Goal: Task Accomplishment & Management: Manage account settings

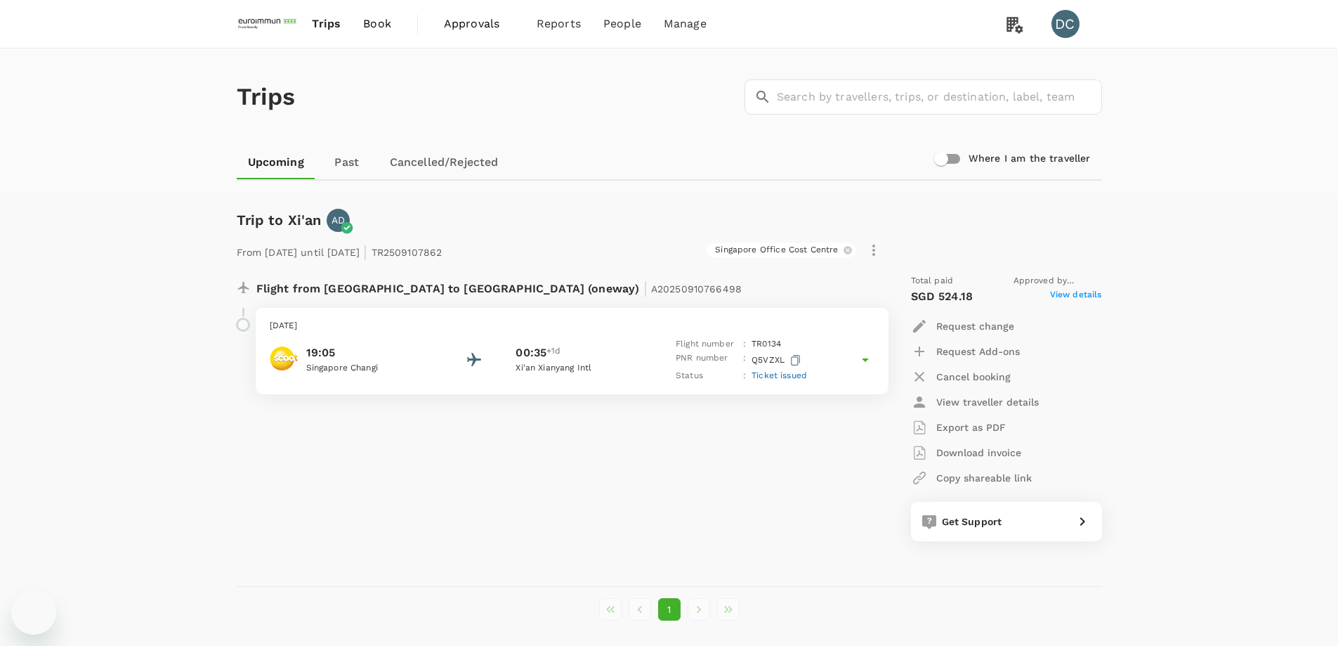
click at [325, 26] on span "Trips" at bounding box center [326, 23] width 29 height 17
click at [367, 25] on span "Book" at bounding box center [377, 23] width 28 height 17
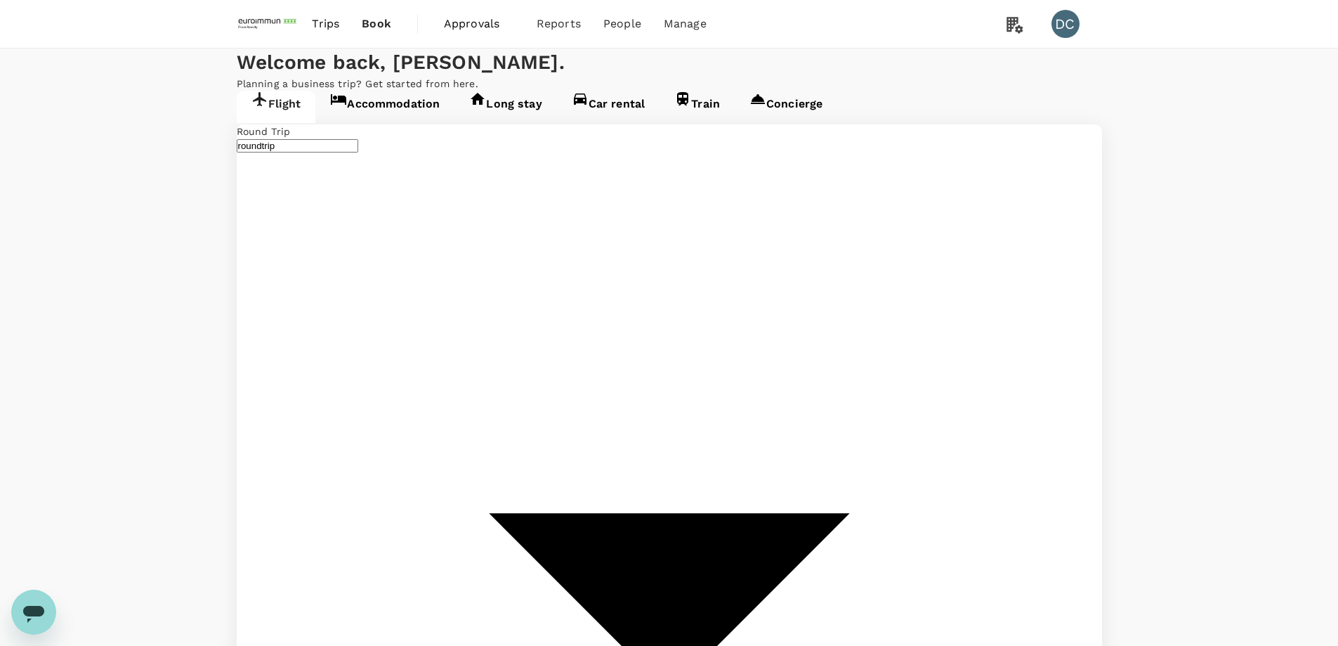
type input "Singapore Changi (SIN)"
type input "Suvarnabhumi Intl (BKK)"
type input "Singapore Changi (SIN)"
type input "Suvarnabhumi Intl (BKK)"
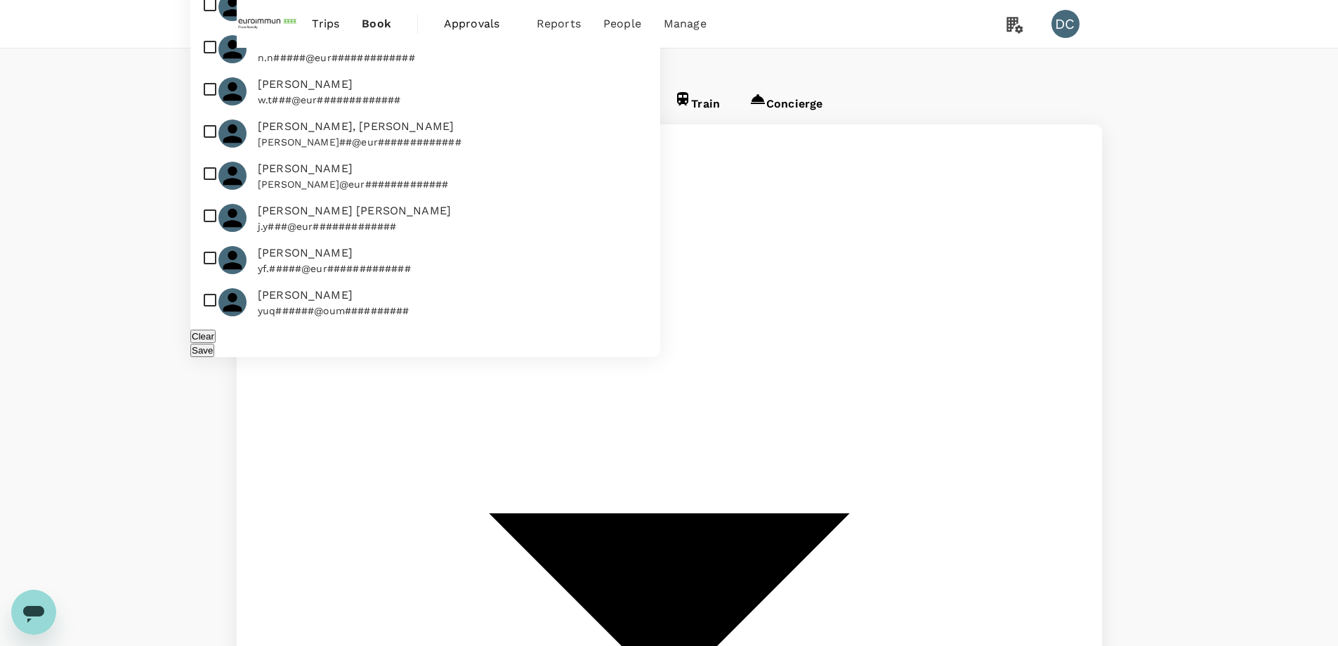
type input "[PERSON_NAME]"
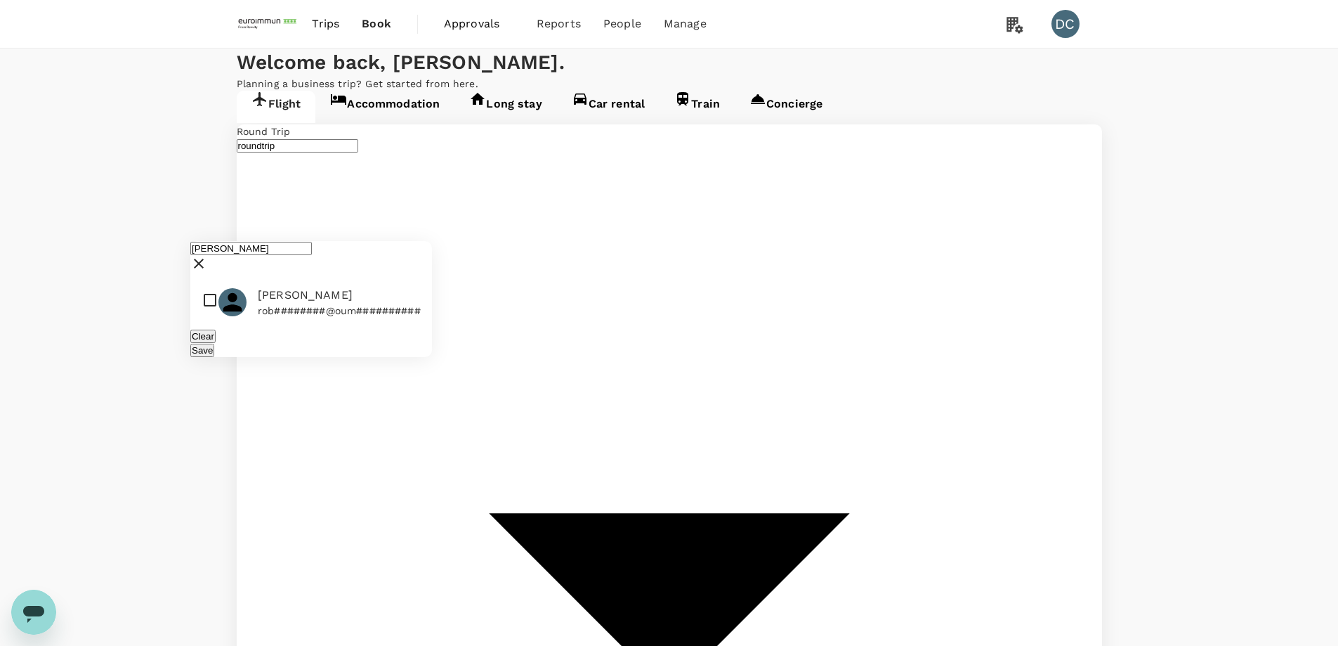
click at [211, 281] on input "checkbox" at bounding box center [311, 302] width 242 height 42
checkbox input "true"
click at [214, 344] on button "Save" at bounding box center [202, 350] width 24 height 13
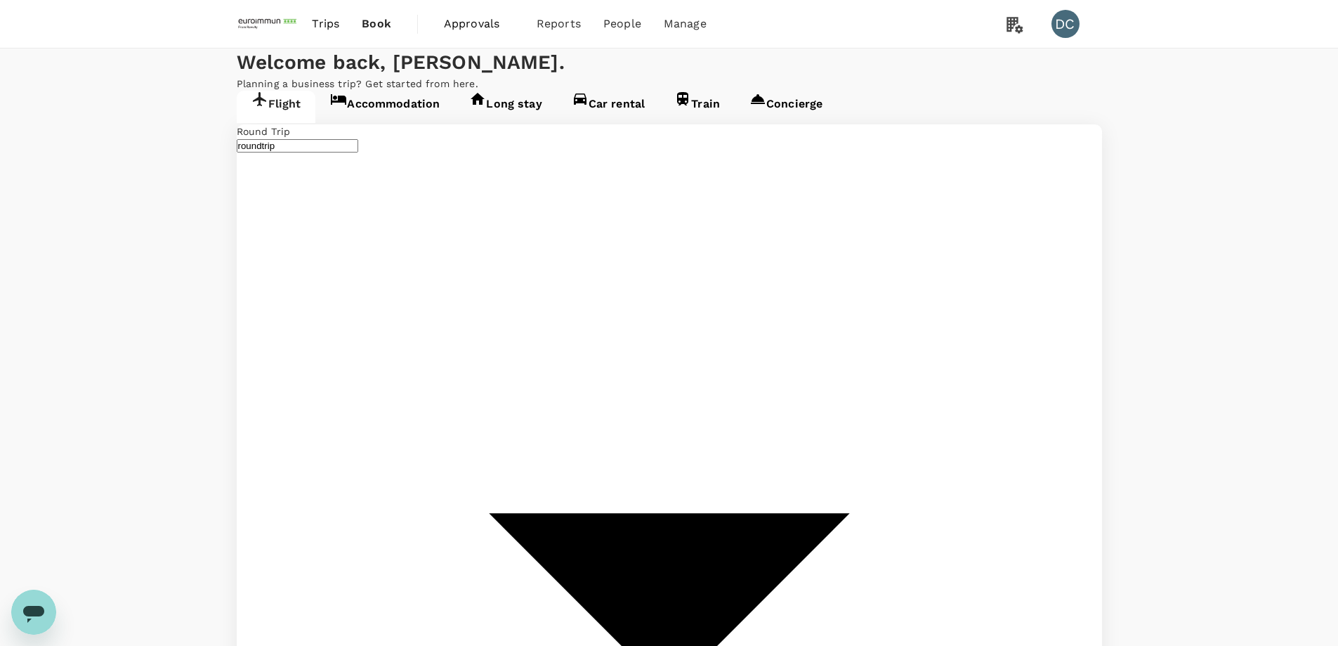
type input "Hong Kong Intl (HKG)"
type input "Suvarnabhumi Intl (BKK)"
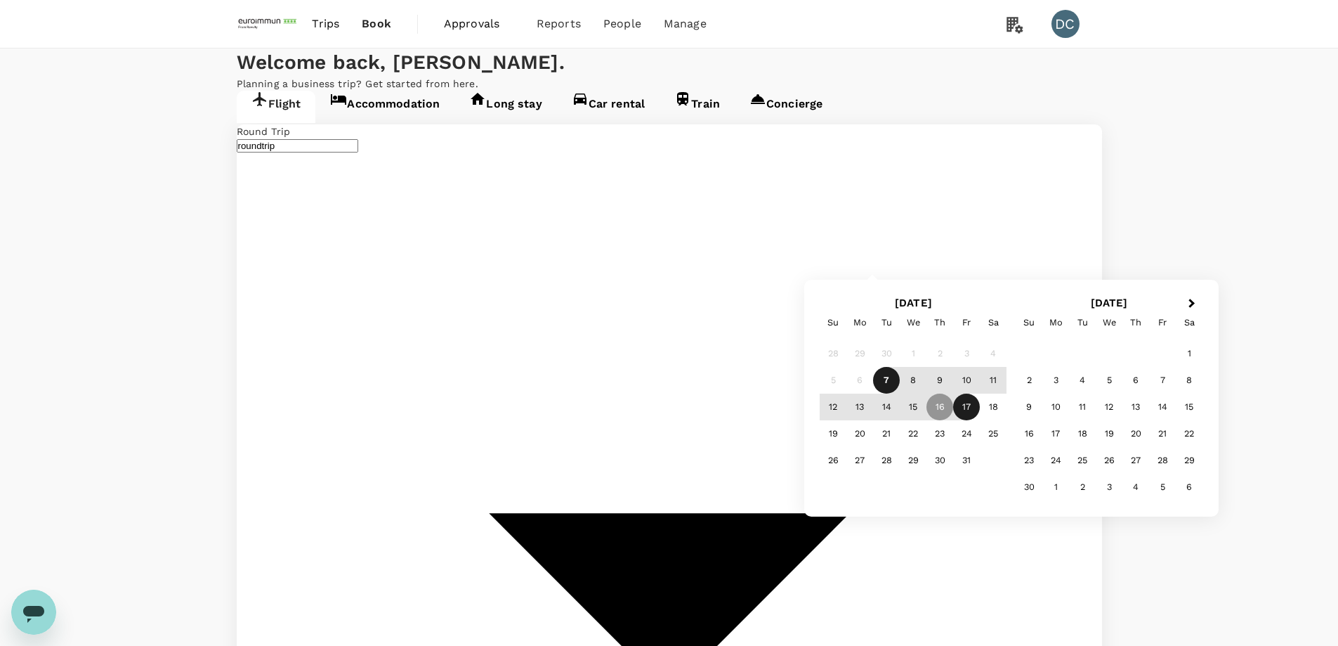
click at [859, 406] on div "13" at bounding box center [860, 406] width 27 height 27
click at [934, 435] on div "23" at bounding box center [940, 433] width 27 height 27
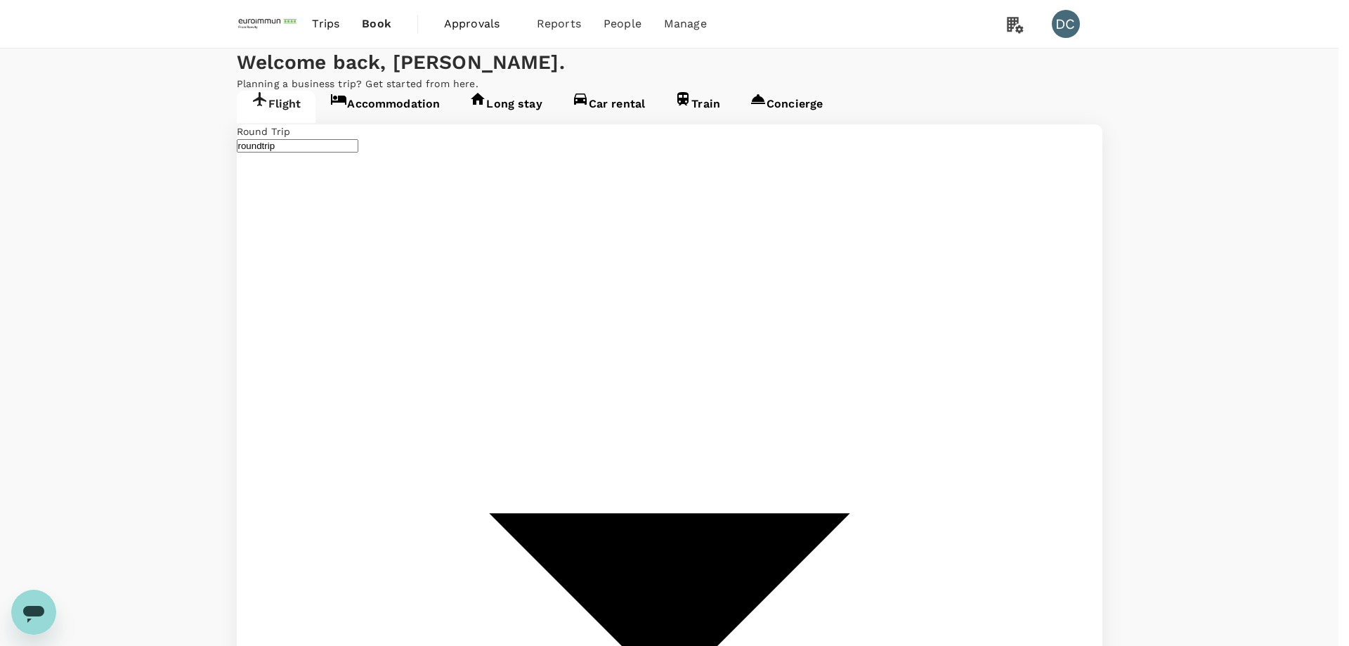
click at [532, 203] on input "Staff Travel Policy ( [PERSON_NAME], You )" at bounding box center [674, 323] width 1349 height 646
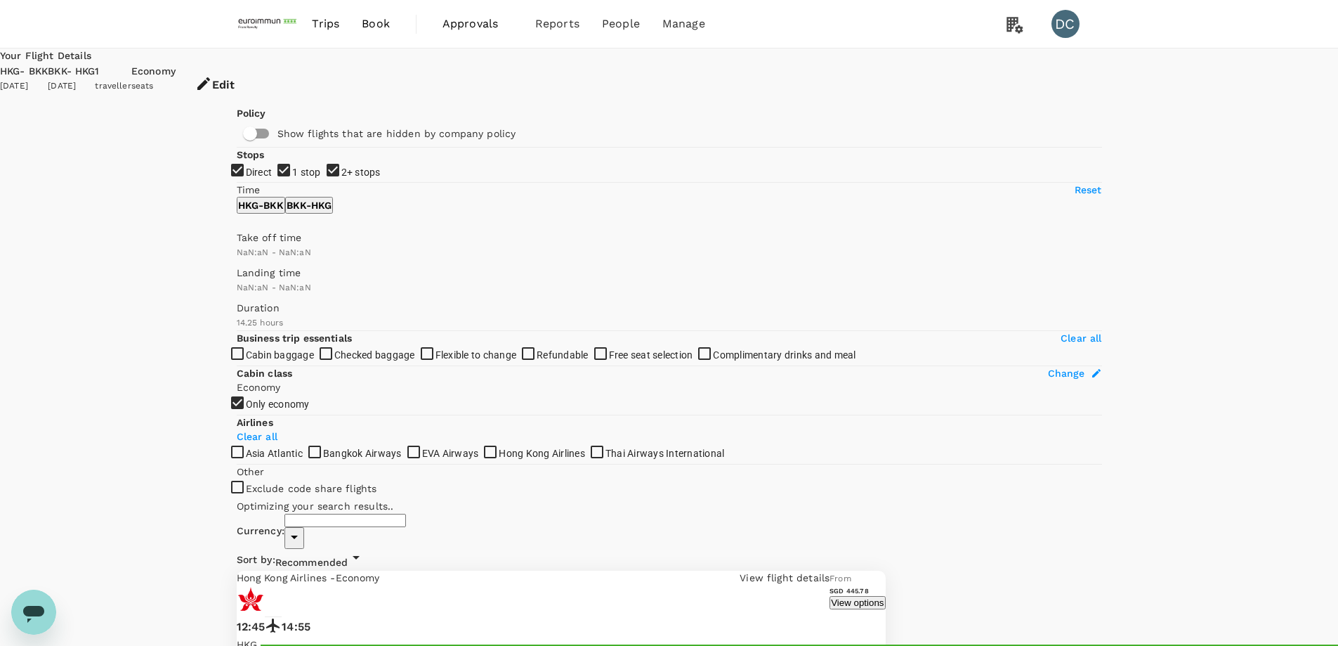
type input "SGD"
type input "1440"
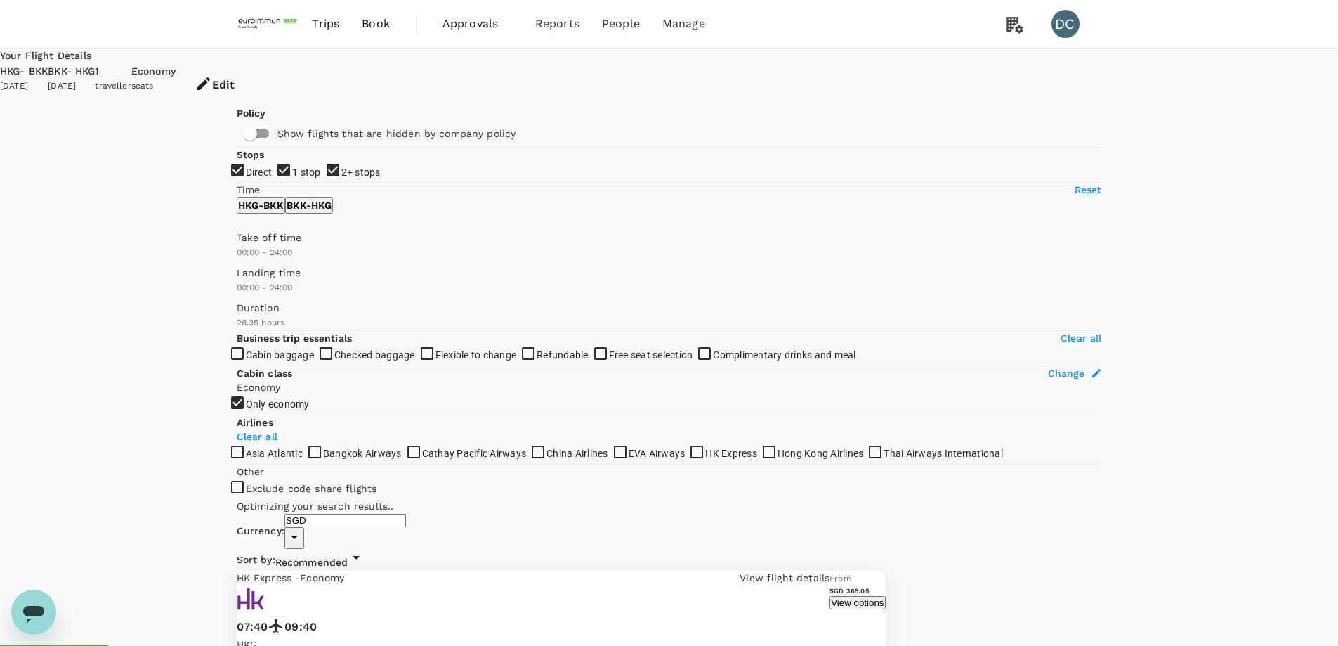
type input "1715"
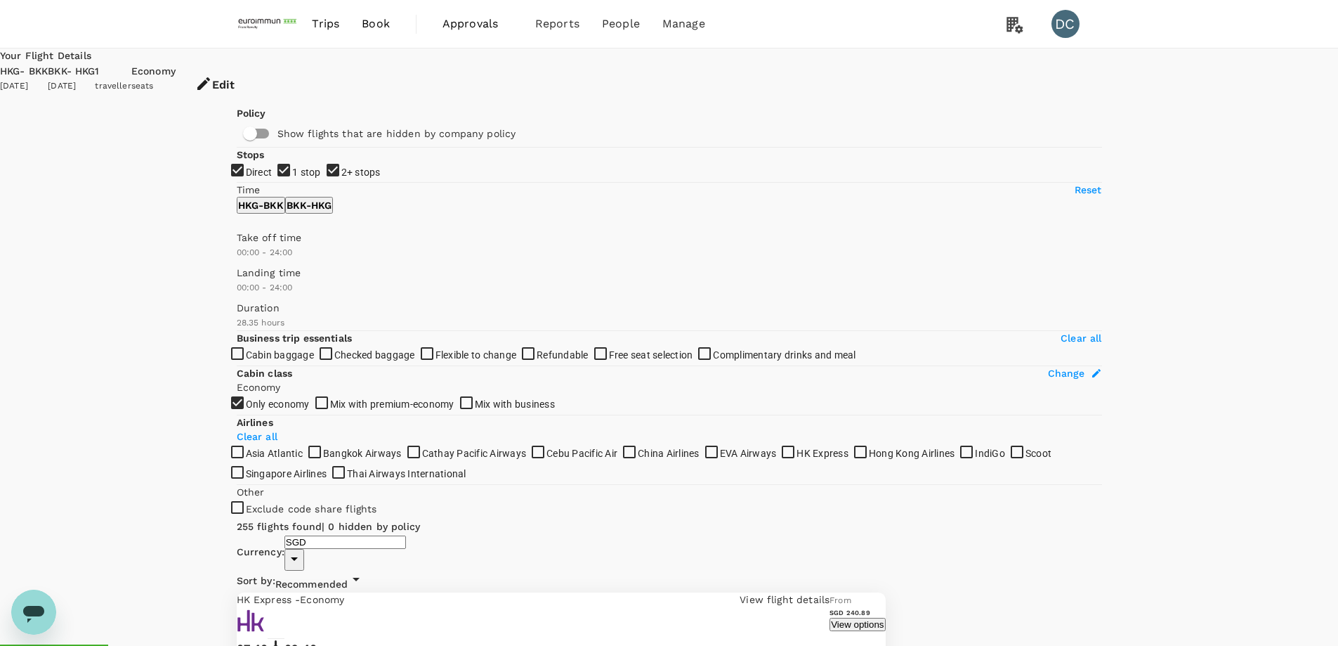
click at [238, 257] on input "1 stop" at bounding box center [669, 323] width 1338 height 646
checkbox input "false"
click at [240, 278] on input "2+ stops" at bounding box center [669, 323] width 1338 height 646
checkbox input "false"
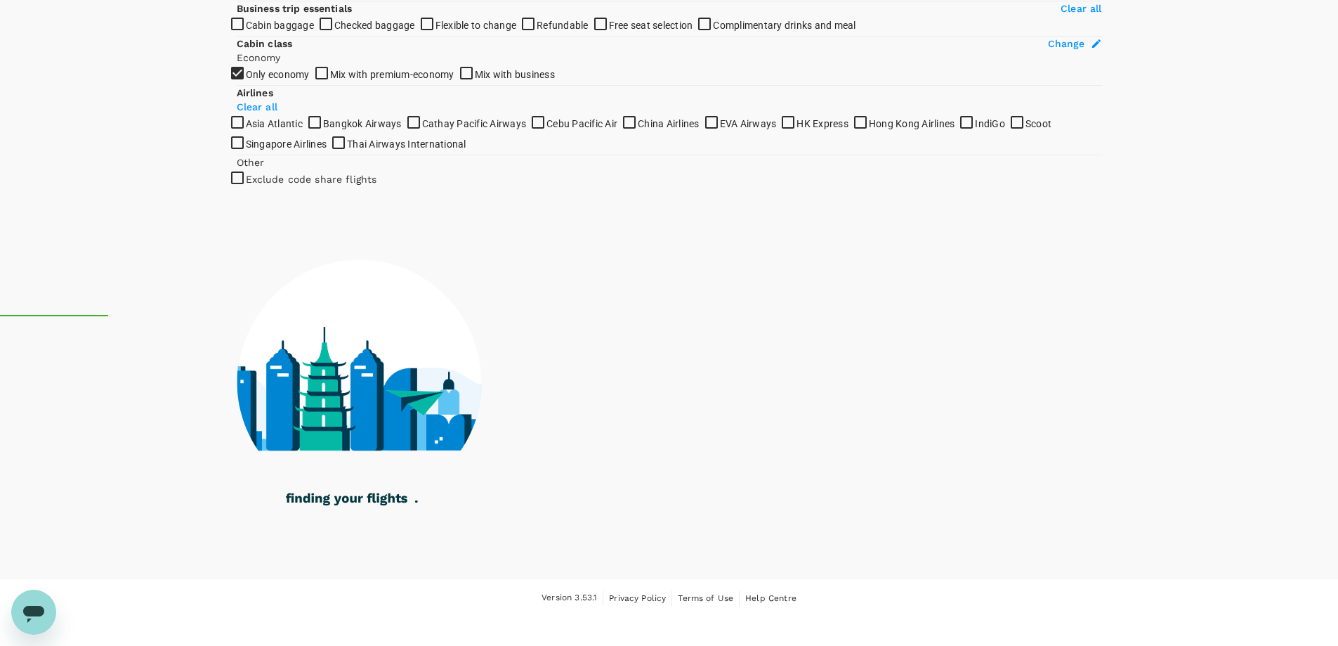
scroll to position [703, 0]
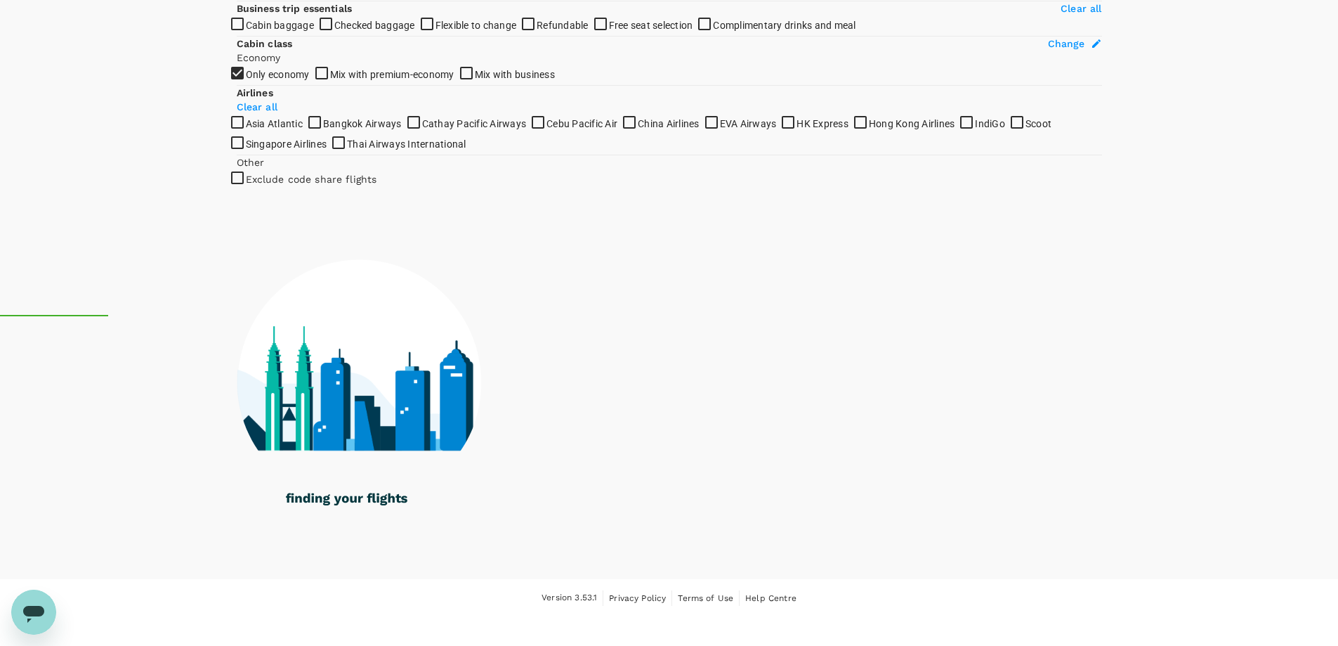
checkbox input "true"
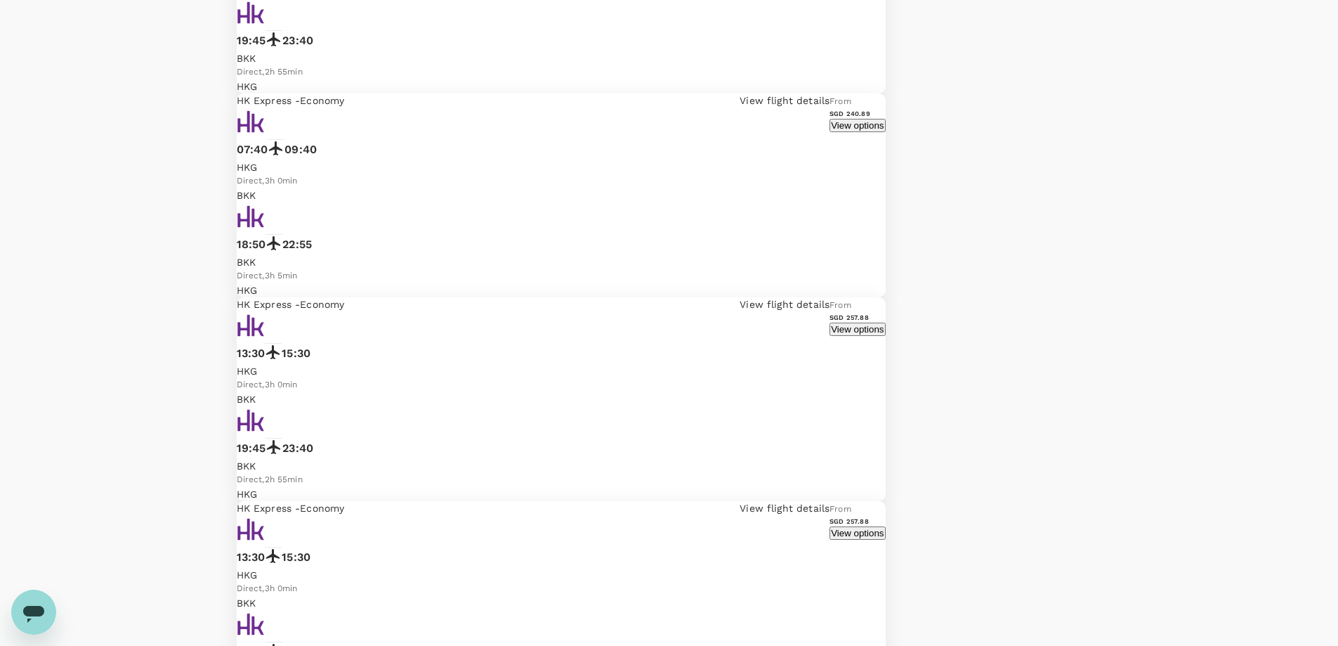
type input "SGD"
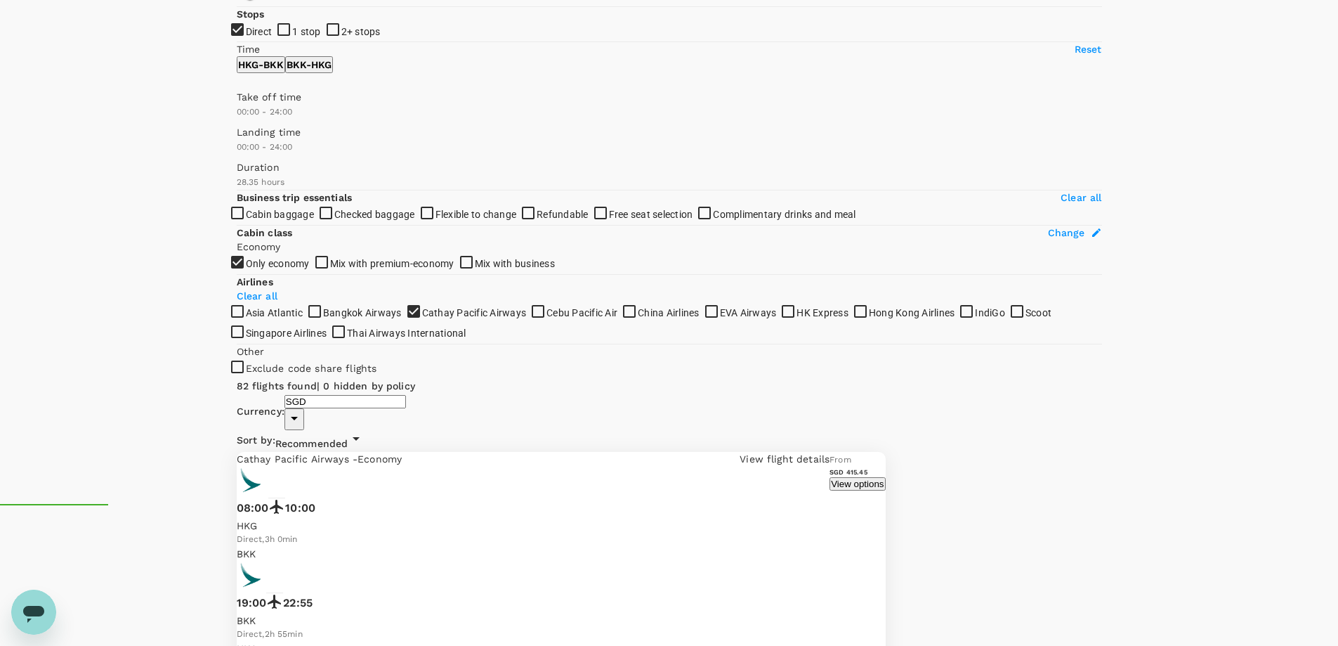
scroll to position [0, 0]
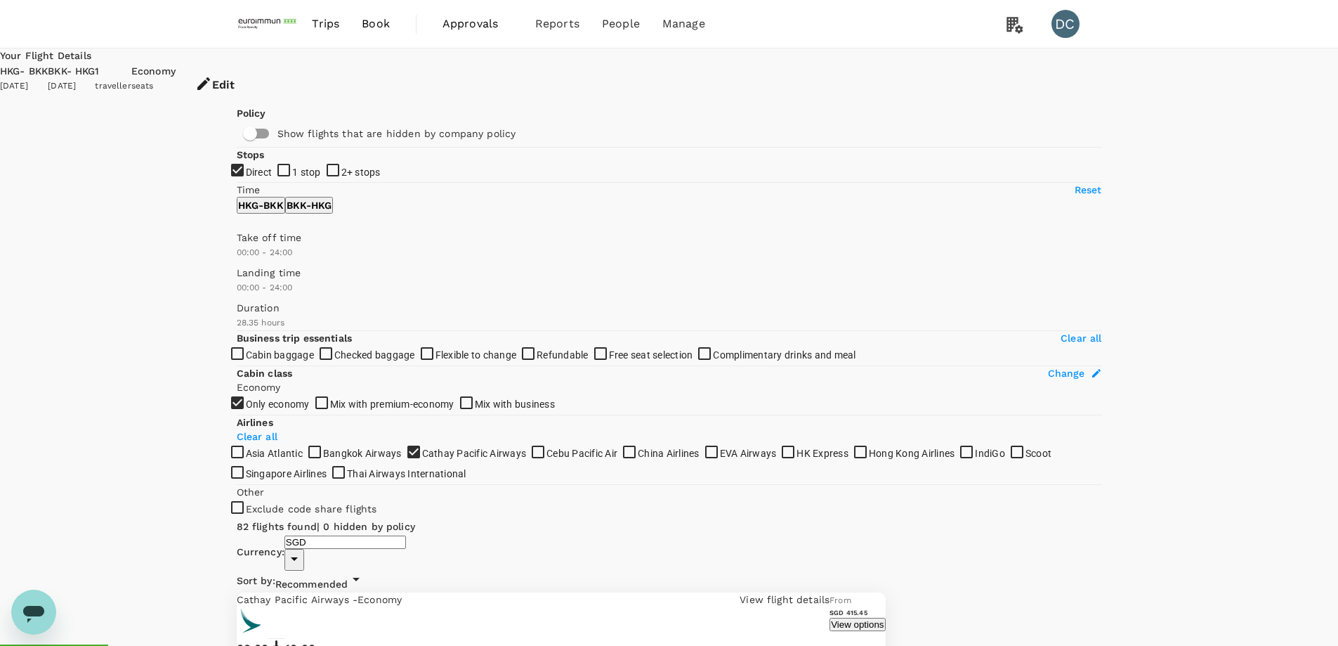
type input "780"
drag, startPoint x: 233, startPoint y: 417, endPoint x: 354, endPoint y: 402, distance: 122.4
click at [354, 260] on div "Take off time 13:00 - 24:00" at bounding box center [666, 242] width 871 height 35
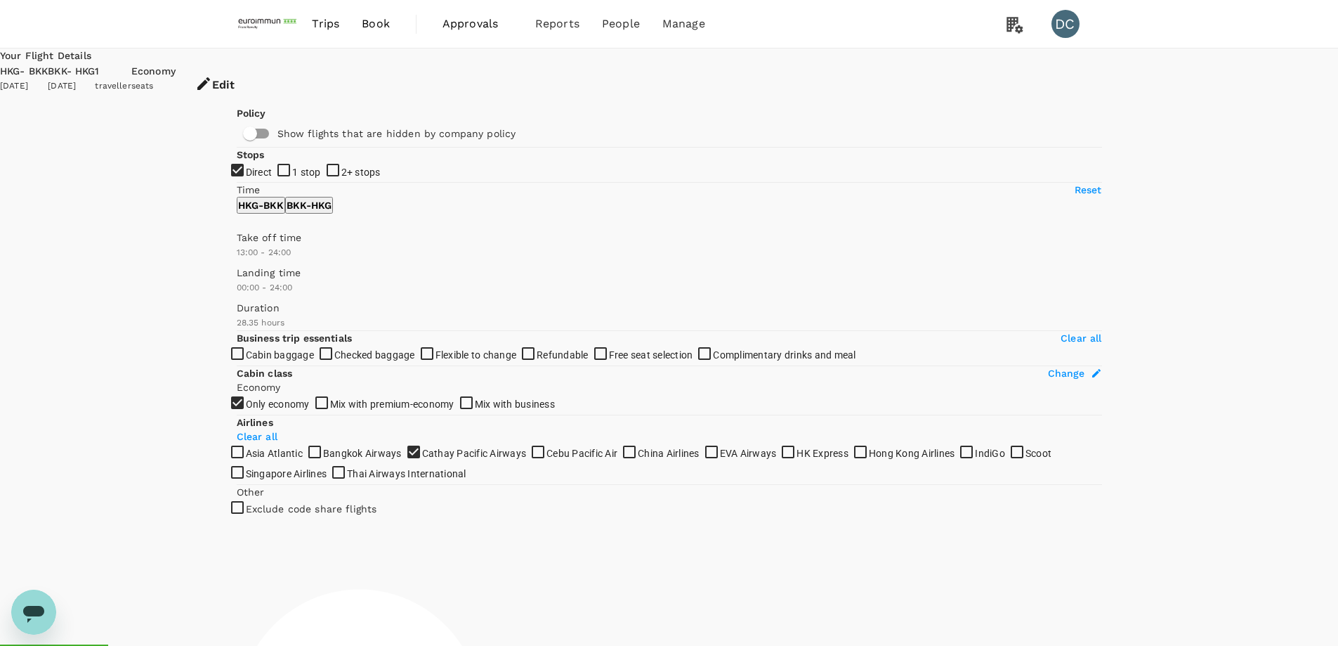
click at [332, 212] on p "BKK - HKG" at bounding box center [309, 205] width 45 height 14
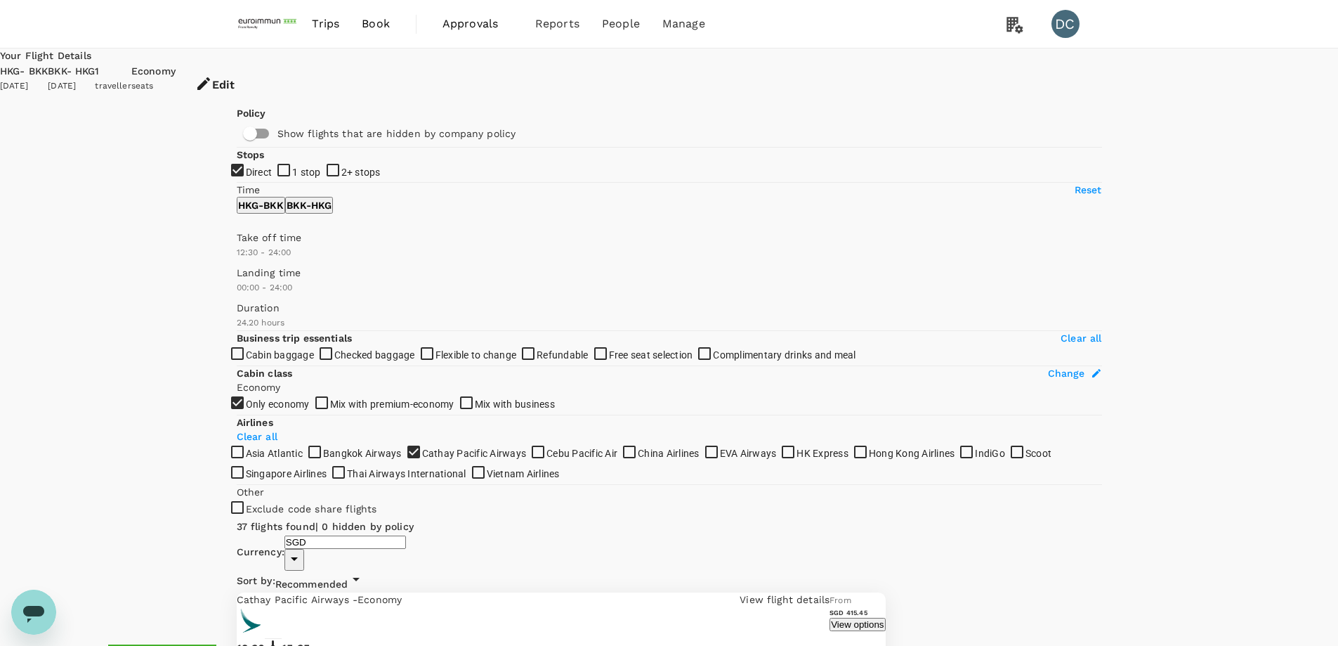
drag, startPoint x: 238, startPoint y: 418, endPoint x: 348, endPoint y: 417, distance: 110.3
click at [237, 260] on span at bounding box center [237, 260] width 0 height 0
type input "750"
click at [237, 260] on span at bounding box center [237, 260] width 0 height 0
drag, startPoint x: 1010, startPoint y: 204, endPoint x: 1060, endPoint y: 227, distance: 55.6
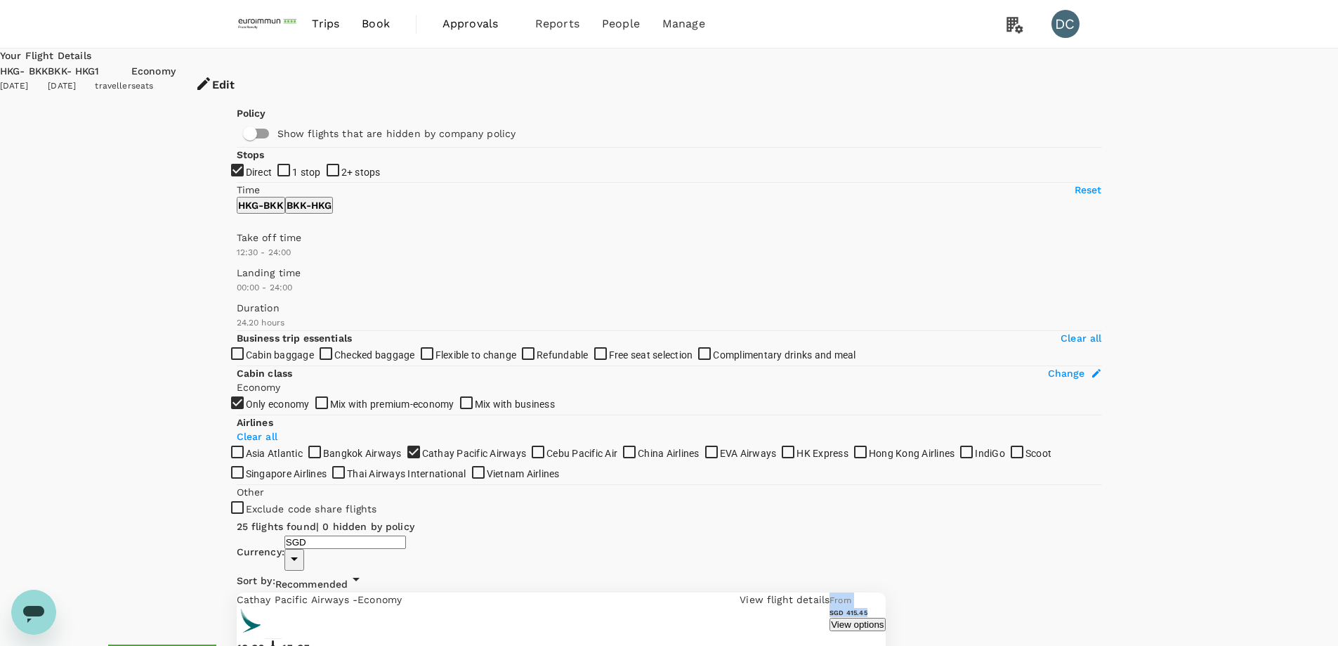
click at [885, 592] on div "From SGD 415.45 View options" at bounding box center [858, 611] width 56 height 39
copy div "From SGD 415.45"
drag, startPoint x: 522, startPoint y: 237, endPoint x: 553, endPoint y: 238, distance: 30.9
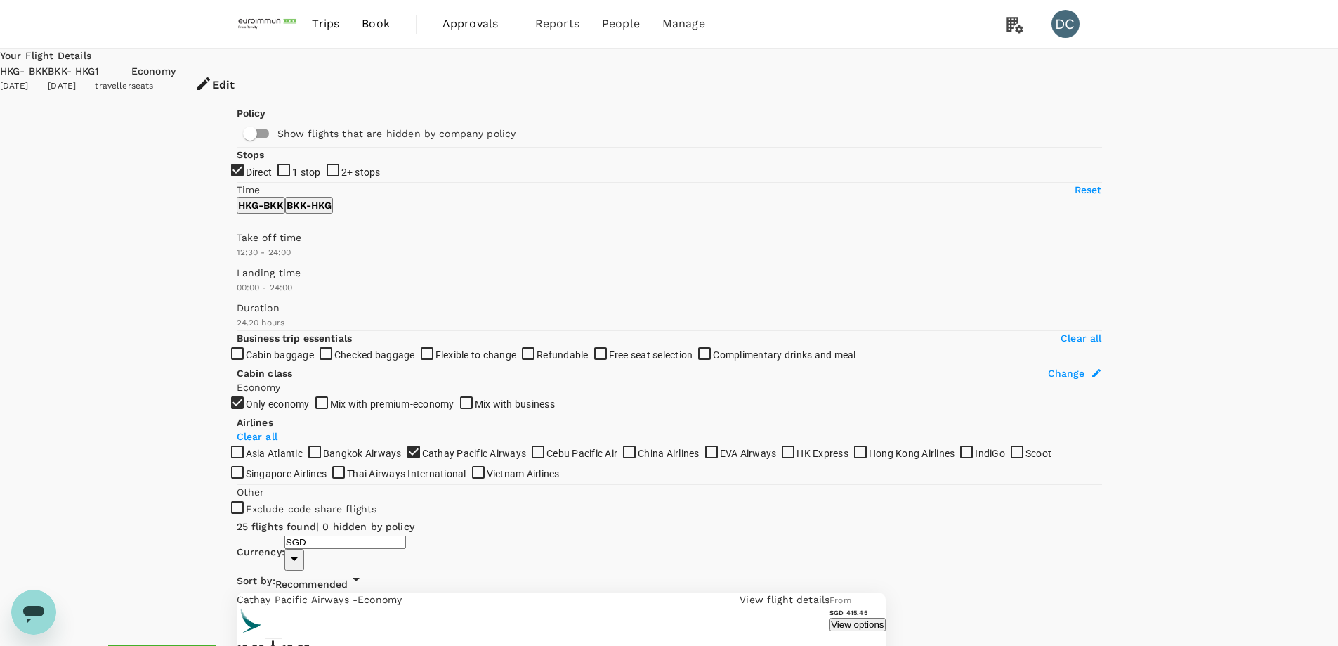
copy p "19:00"
drag, startPoint x: 523, startPoint y: 425, endPoint x: 813, endPoint y: 426, distance: 290.2
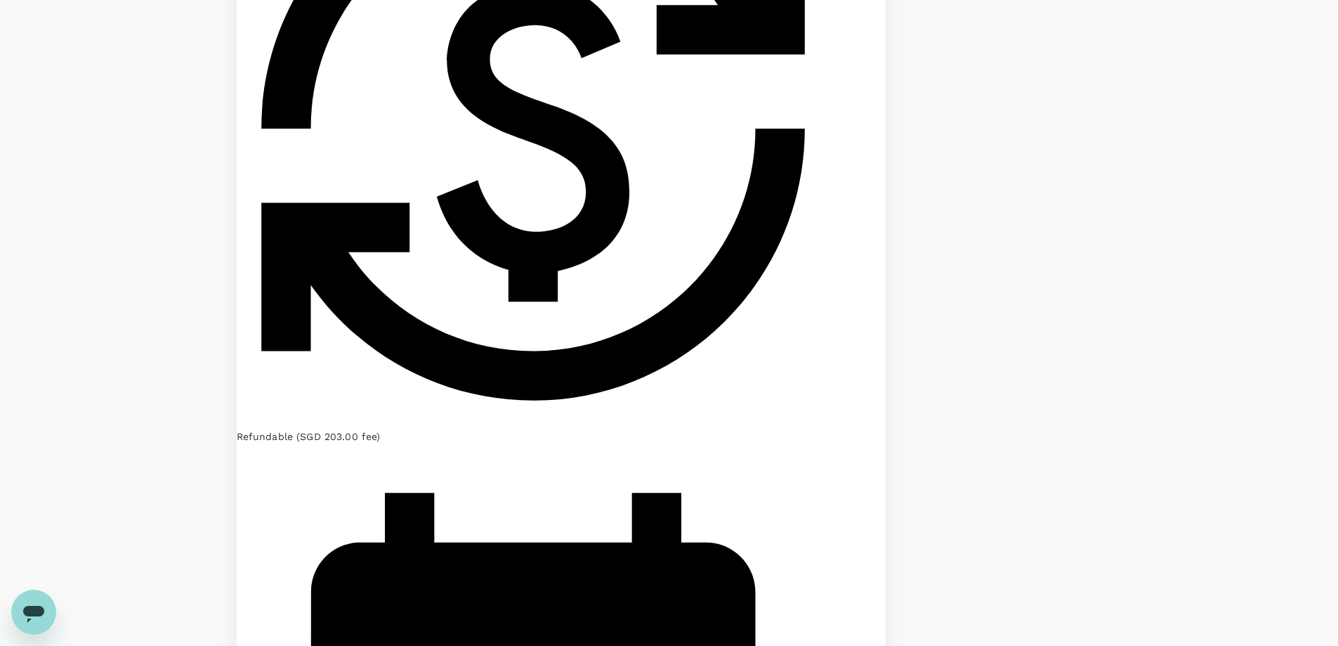
scroll to position [984, 0]
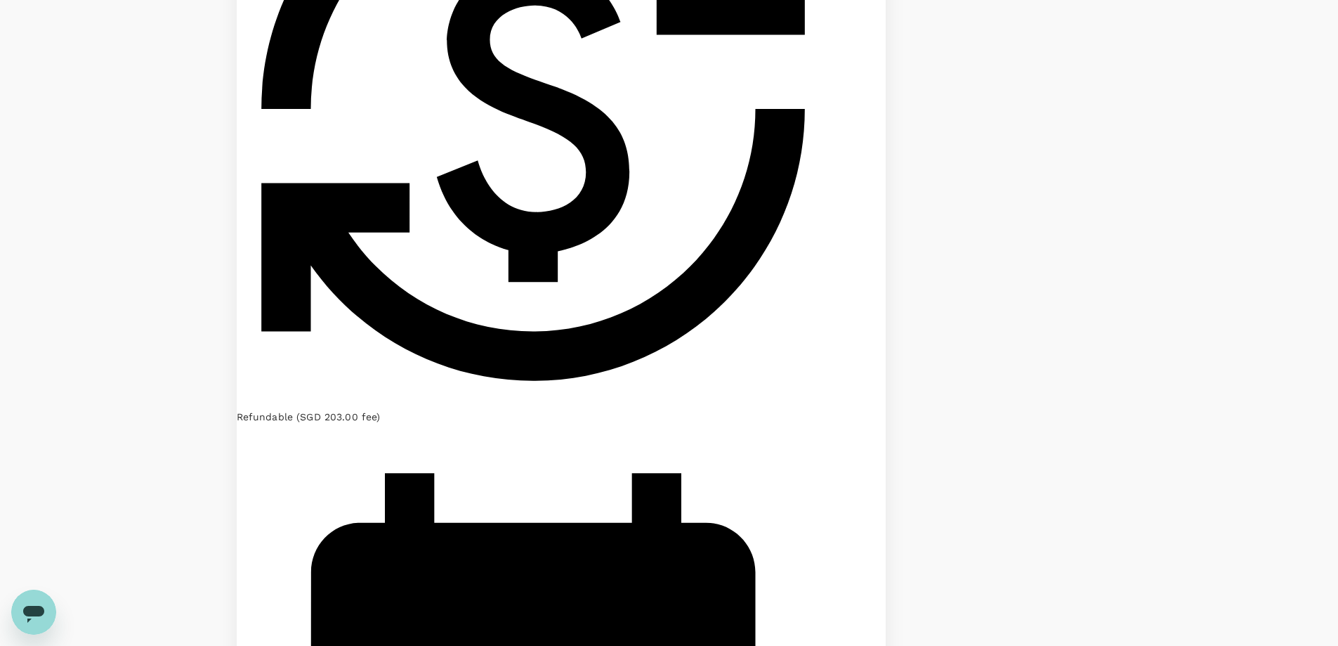
drag, startPoint x: 1010, startPoint y: 343, endPoint x: 1068, endPoint y: 361, distance: 61.1
copy div "From SGD 589.45"
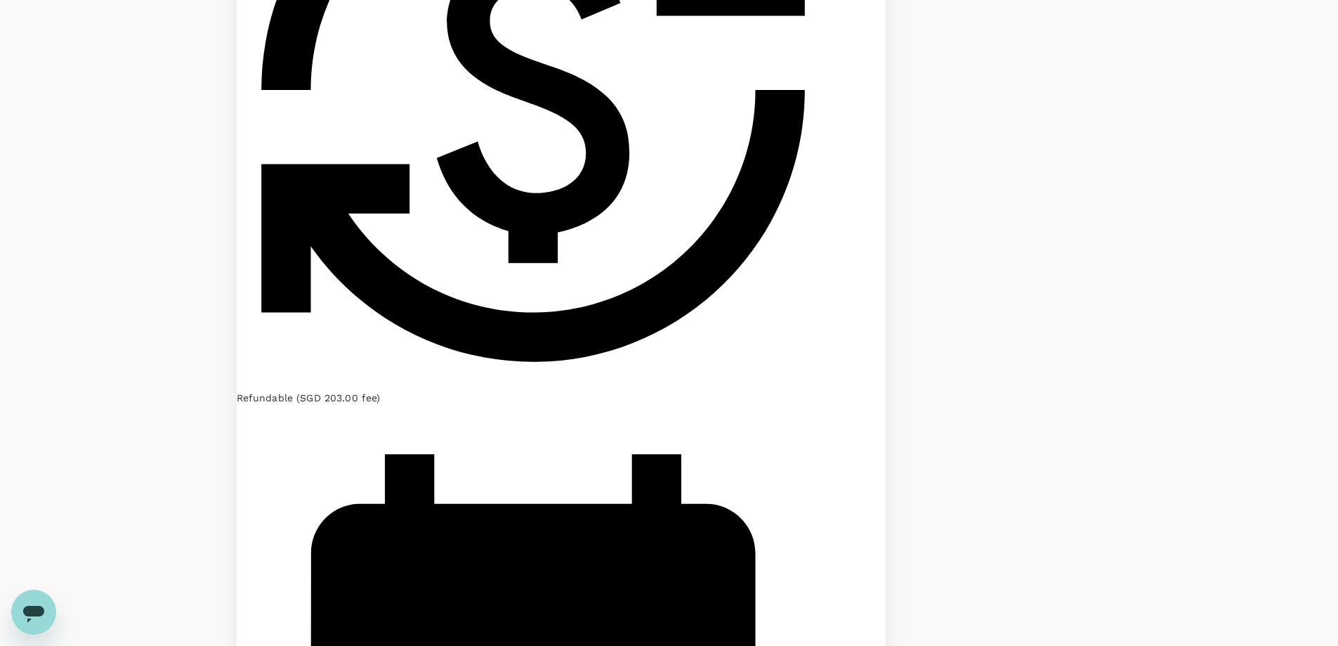
scroll to position [2319, 0]
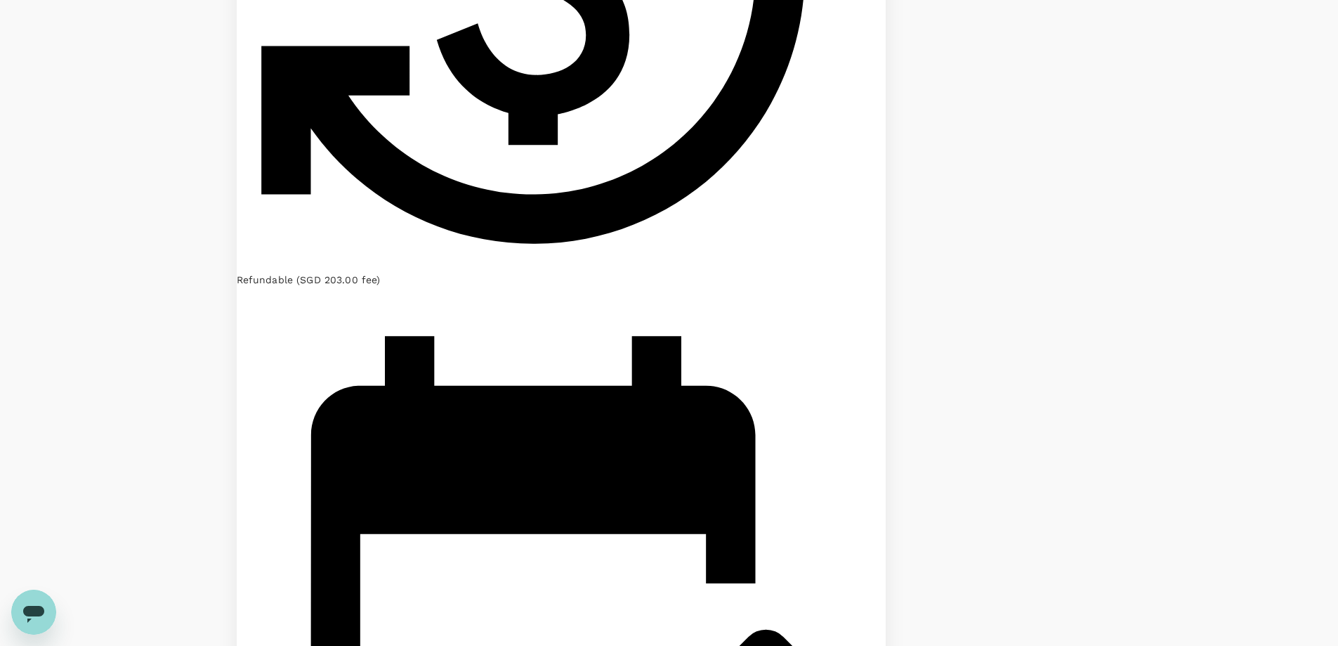
scroll to position [2588, 0]
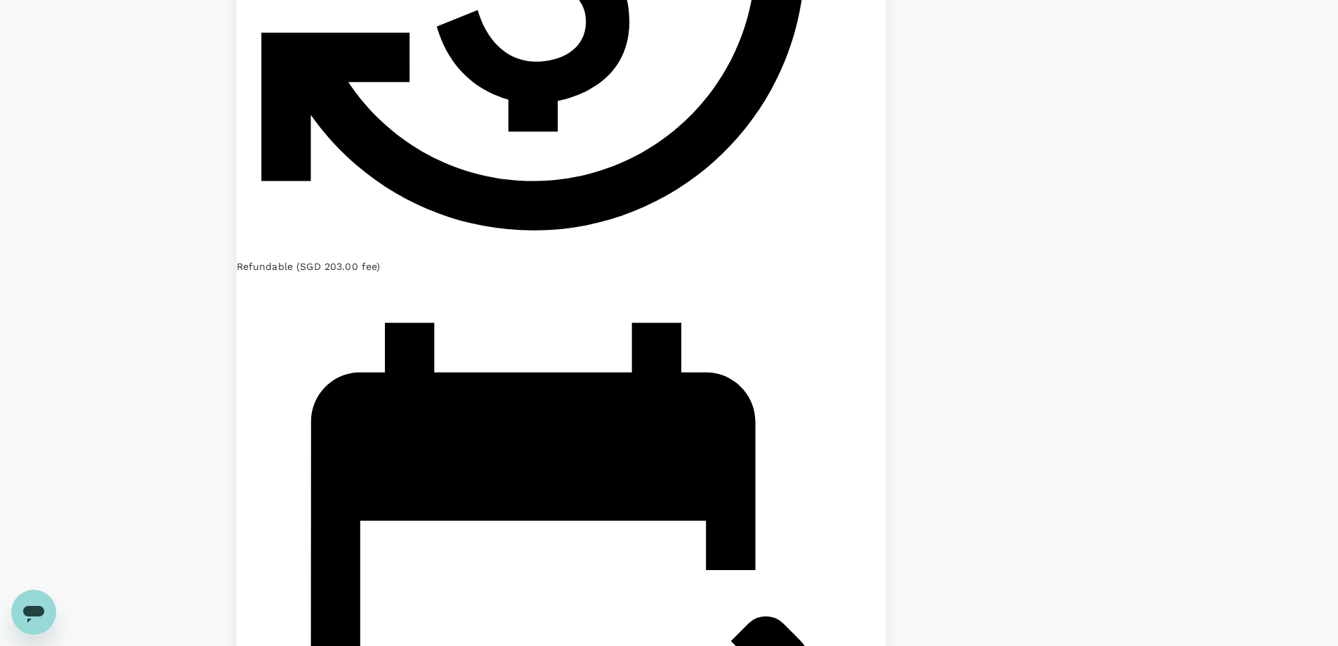
drag, startPoint x: 523, startPoint y: 327, endPoint x: 562, endPoint y: 355, distance: 47.4
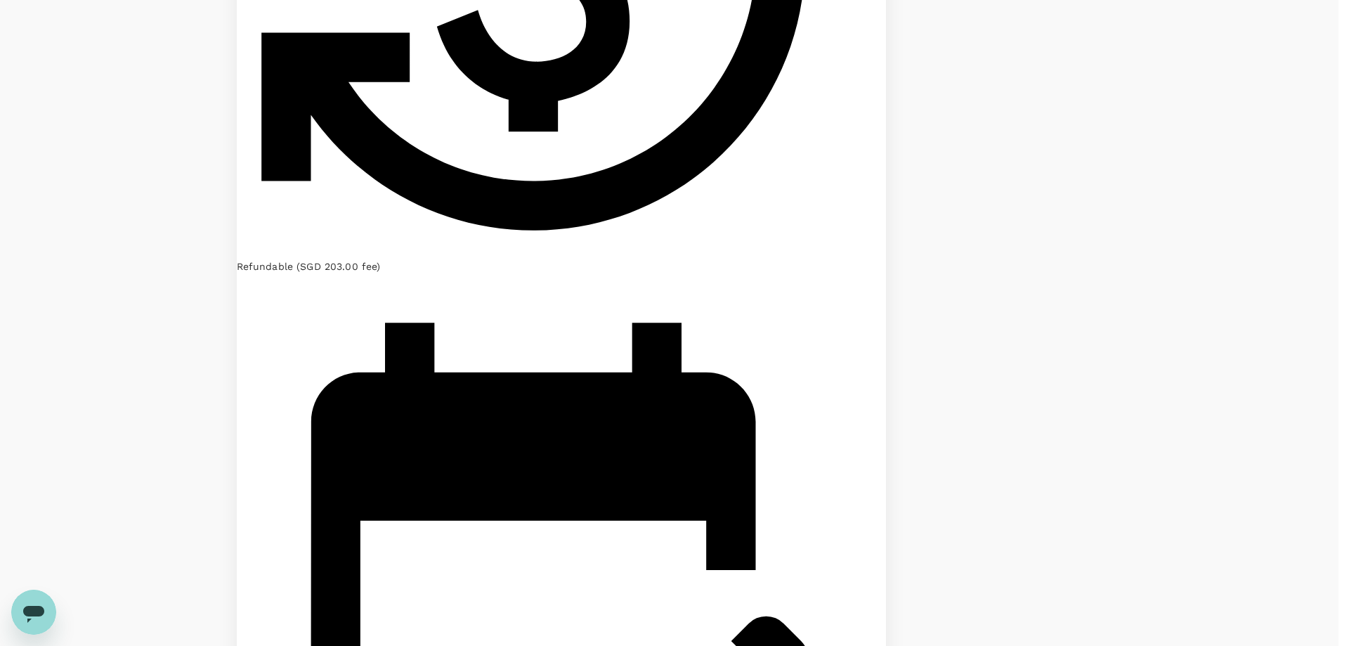
drag, startPoint x: 513, startPoint y: 226, endPoint x: 558, endPoint y: 241, distance: 47.5
copy div "Refundable with a SGD 203 fee"
drag, startPoint x: 717, startPoint y: 223, endPoint x: 762, endPoint y: 245, distance: 50.0
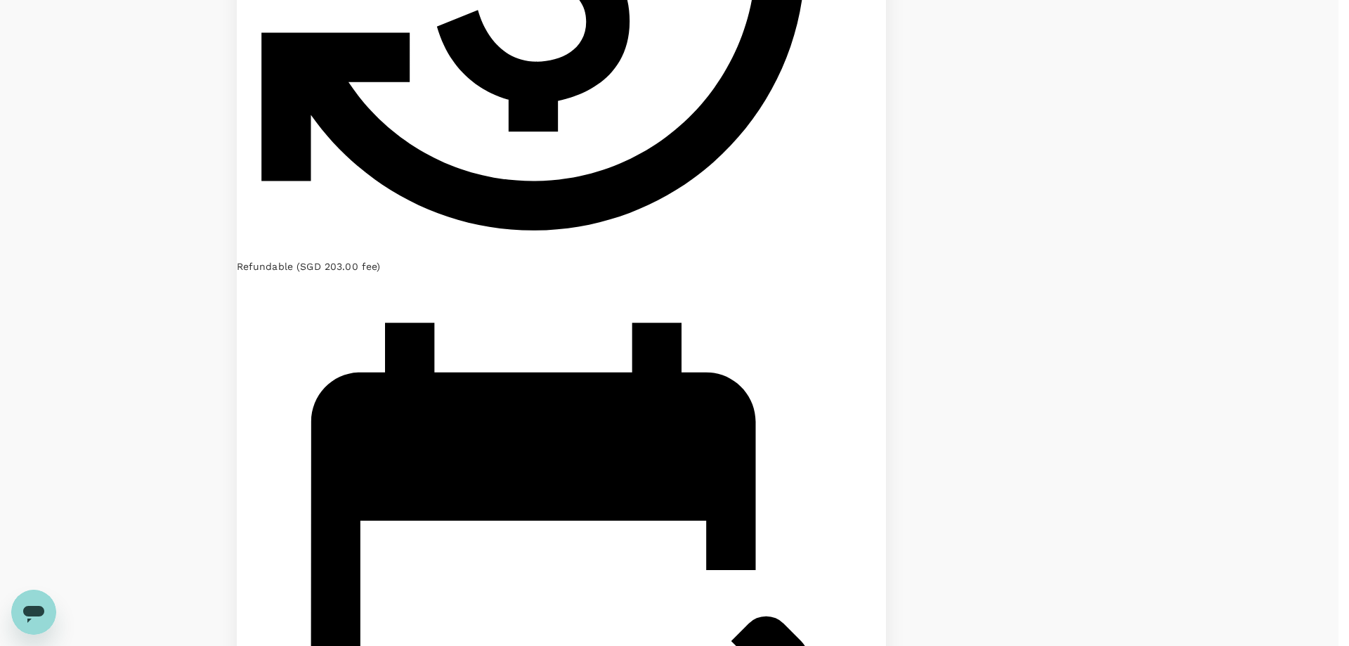
drag, startPoint x: 713, startPoint y: 225, endPoint x: 750, endPoint y: 245, distance: 41.5
copy div "Can be changed with a SGD 183 fee"
drag, startPoint x: 500, startPoint y: 298, endPoint x: 656, endPoint y: 298, distance: 156.0
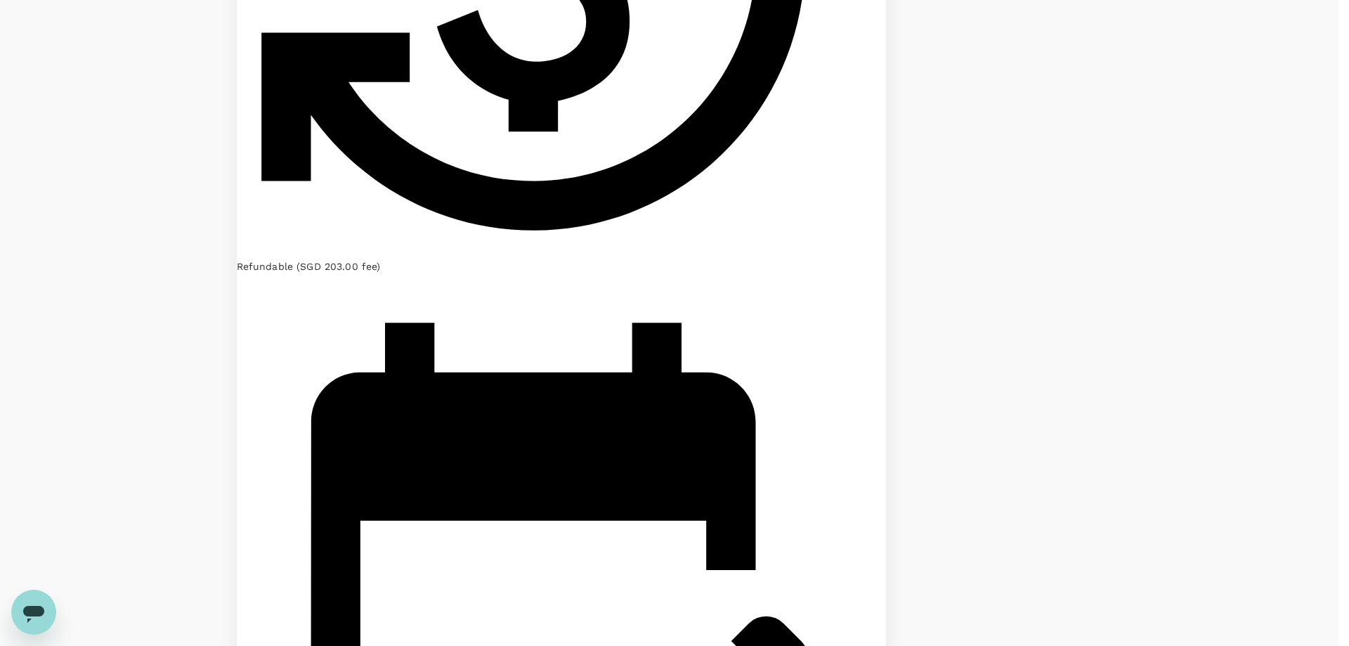
copy span "1 carry on bag & personal item"
drag, startPoint x: 500, startPoint y: 322, endPoint x: 634, endPoint y: 325, distance: 134.2
copy span "1 x 23kg checked baggage"
drag, startPoint x: 501, startPoint y: 377, endPoint x: 632, endPoint y: 380, distance: 130.7
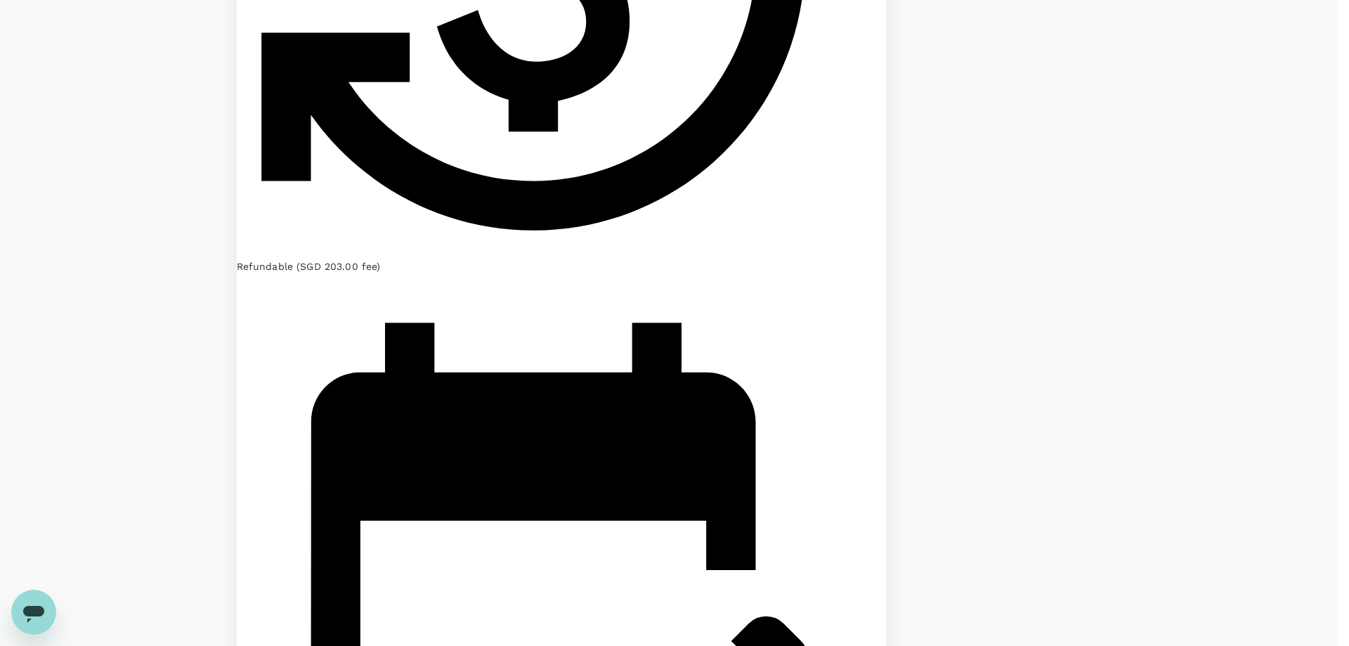
copy span "Mileage Accrual available"
drag, startPoint x: 504, startPoint y: 402, endPoint x: 656, endPoint y: 400, distance: 152.5
drag, startPoint x: 500, startPoint y: 431, endPoint x: 580, endPoint y: 436, distance: 80.2
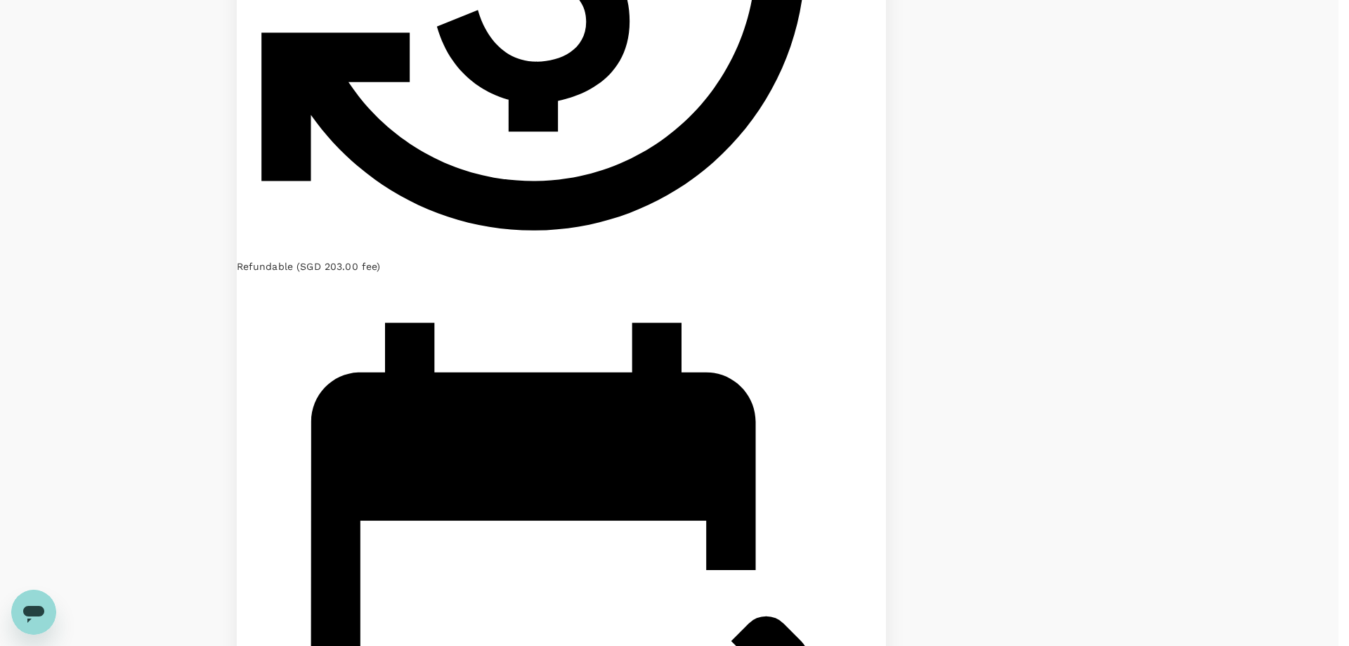
copy span "Meal food"
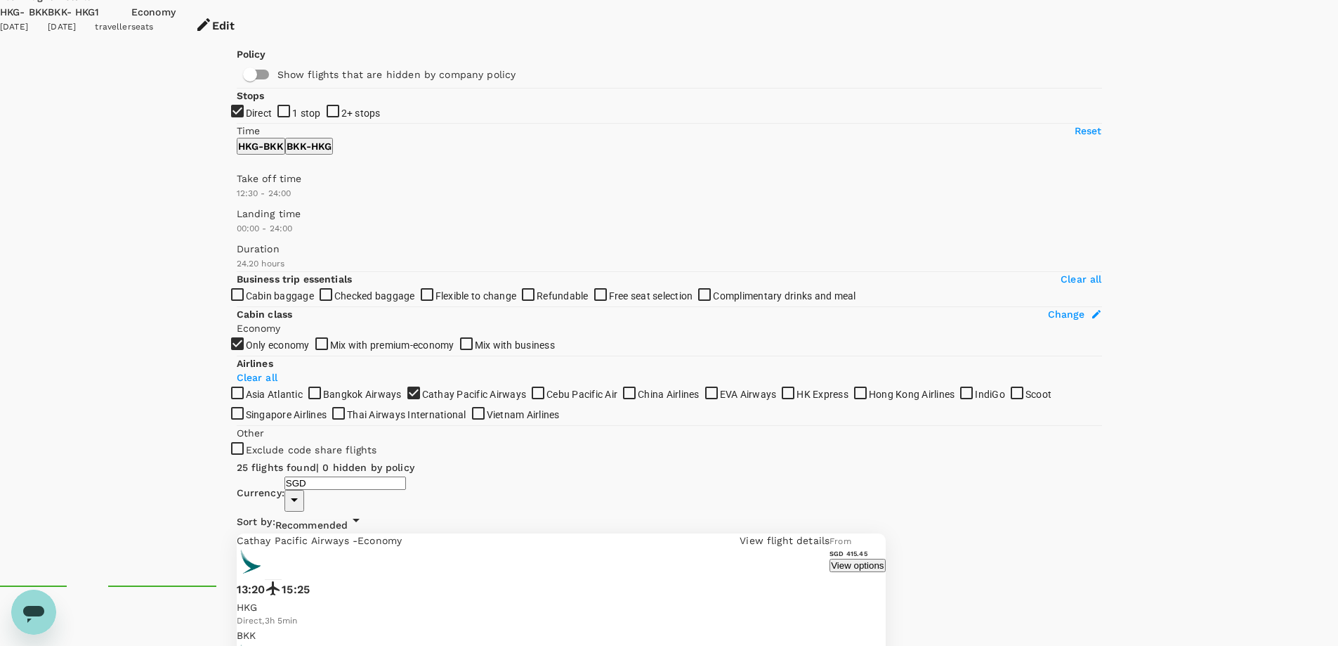
scroll to position [0, 0]
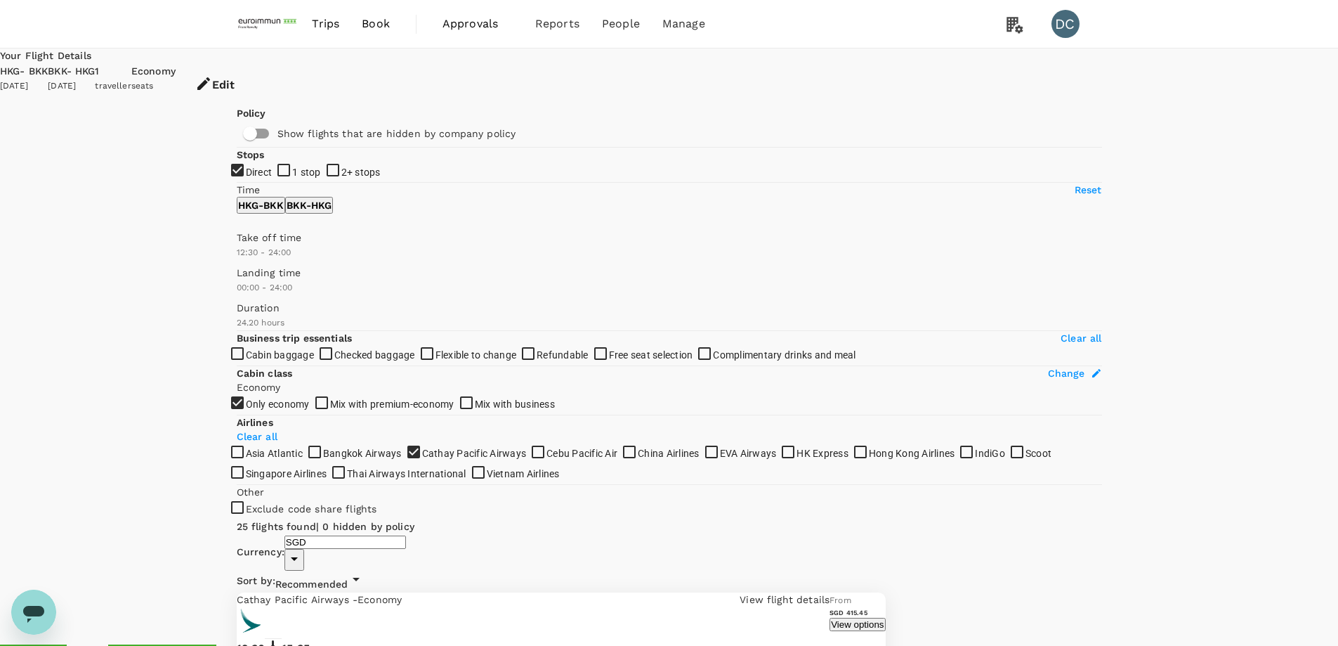
click at [885, 618] on button "View options" at bounding box center [858, 624] width 56 height 13
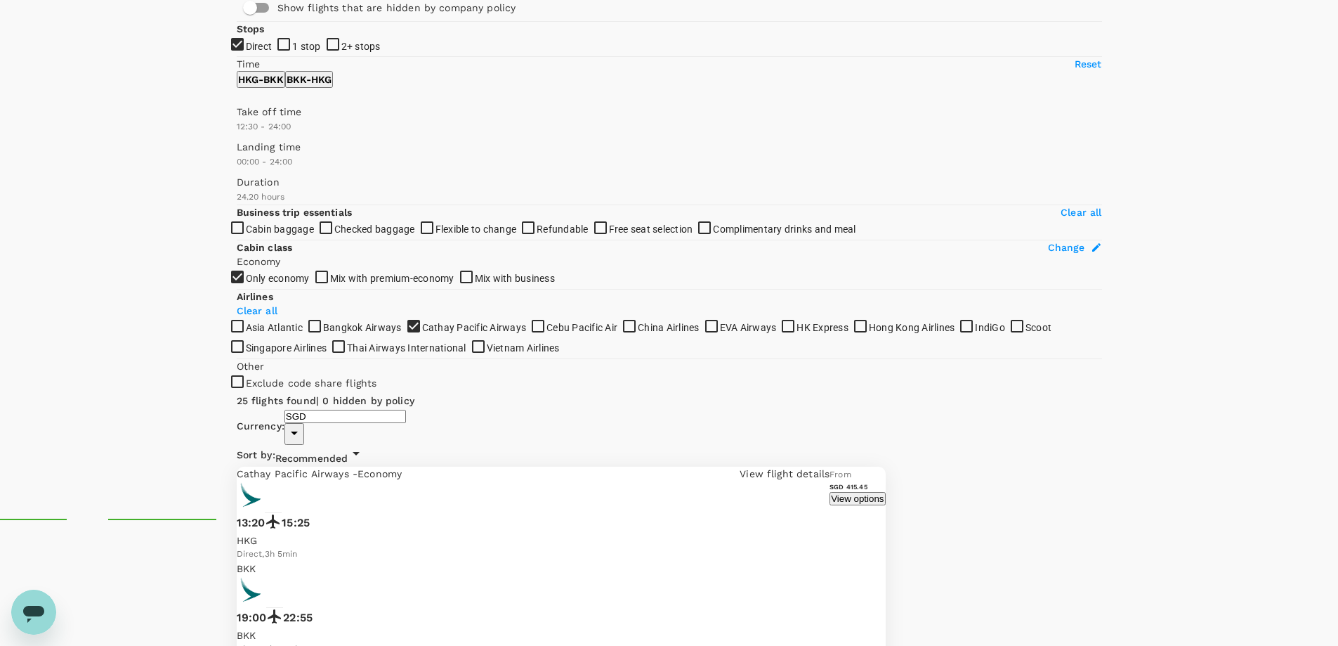
scroll to position [148, 0]
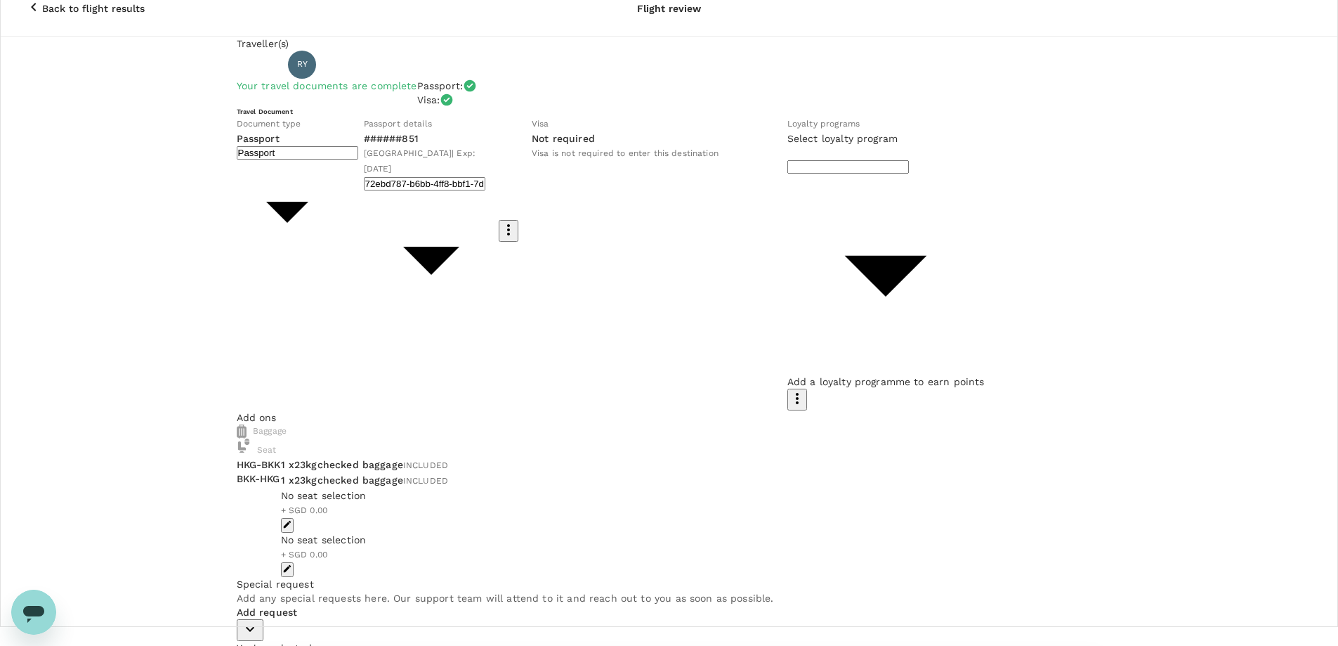
scroll to position [38, 0]
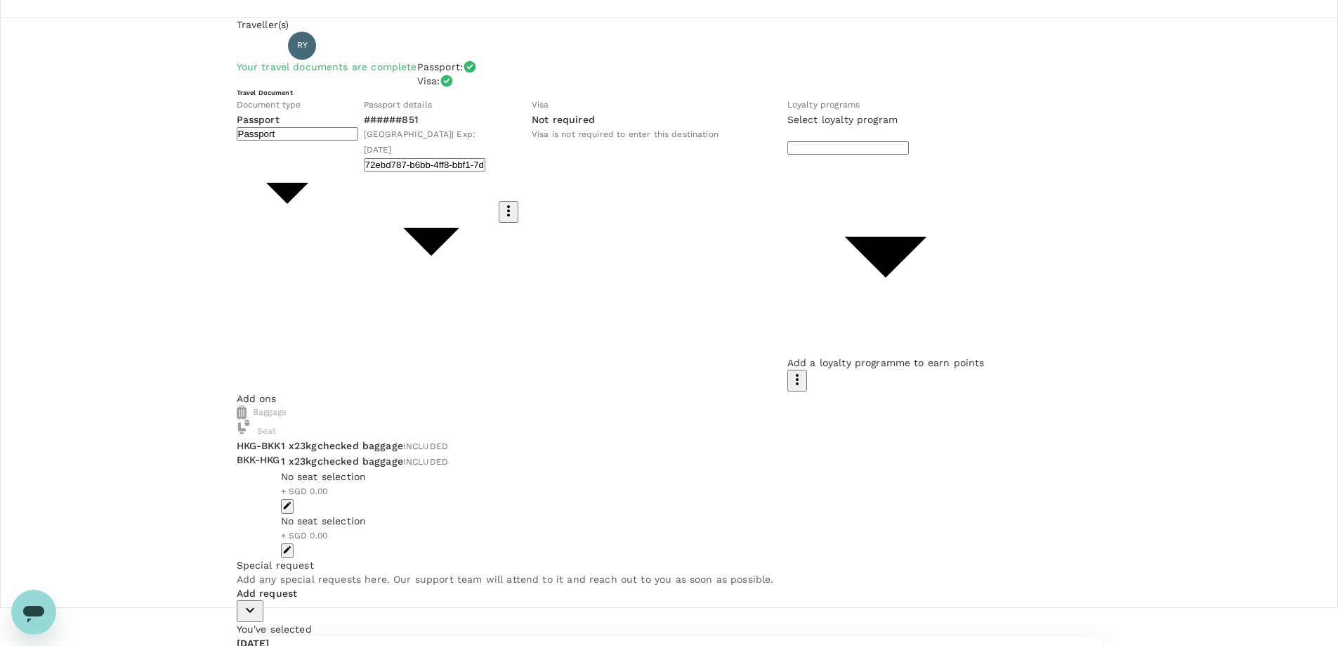
click at [485, 405] on div "Baggage" at bounding box center [670, 412] width 866 height 14
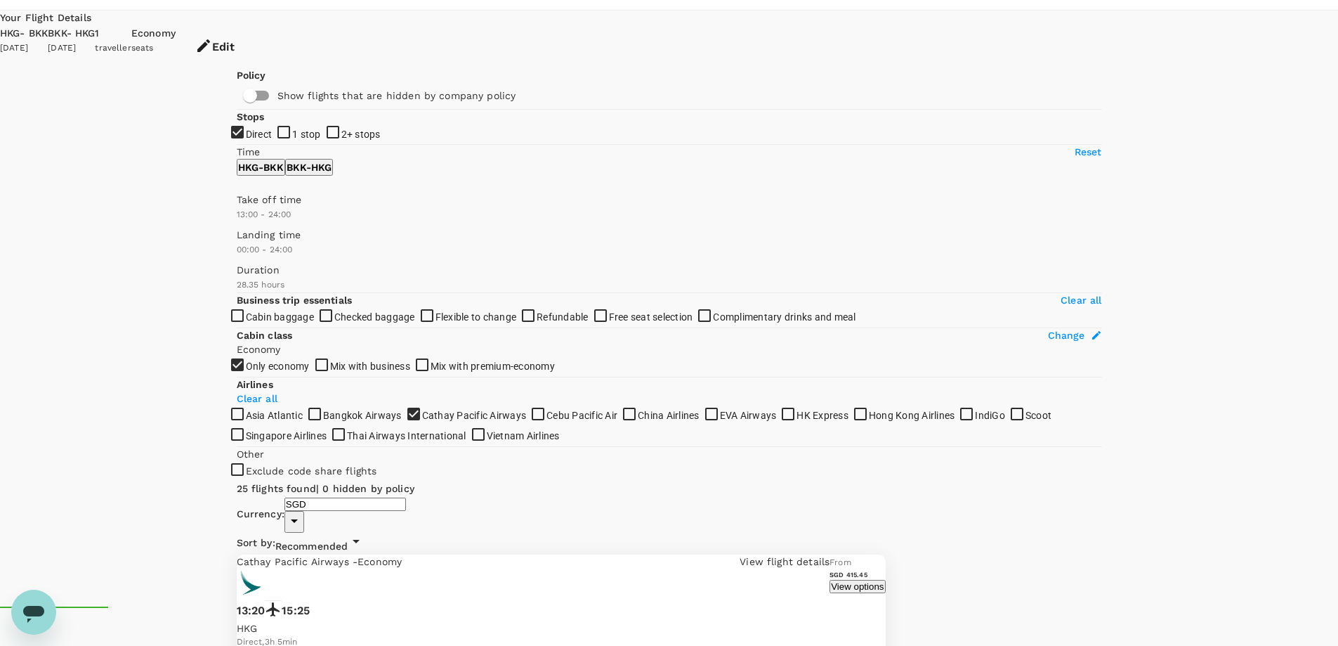
scroll to position [70, 0]
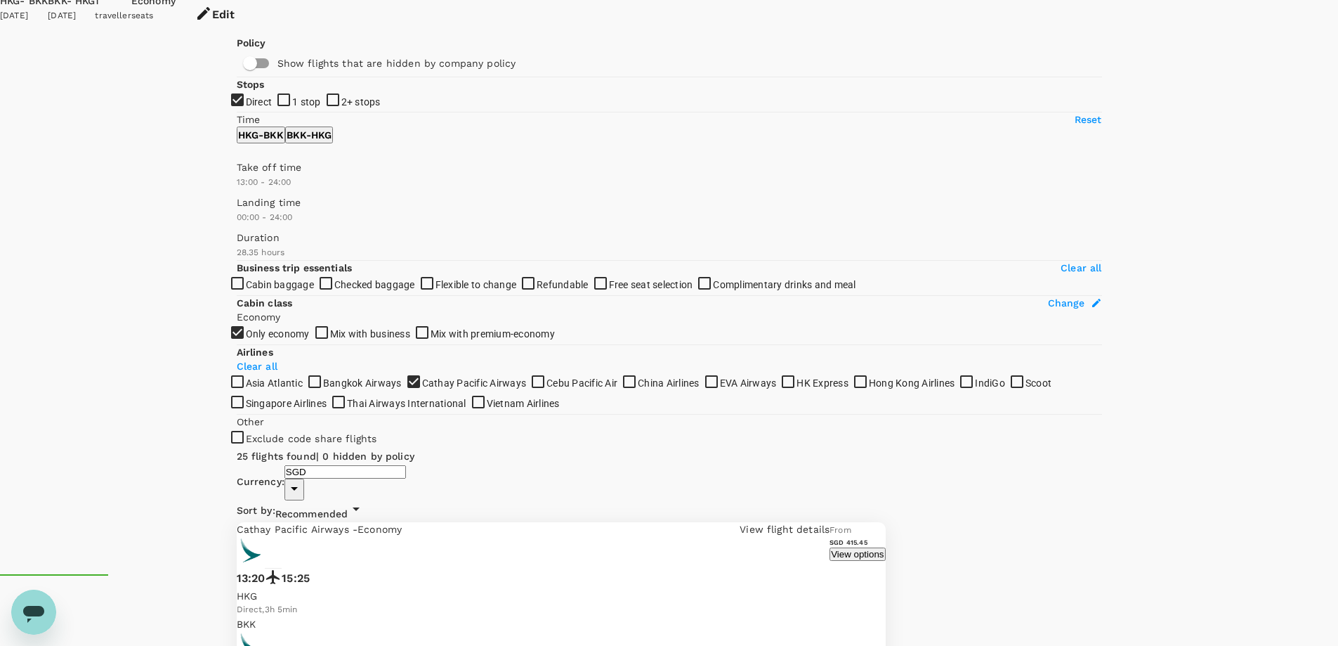
click at [332, 142] on p "BKK - HKG" at bounding box center [309, 135] width 45 height 14
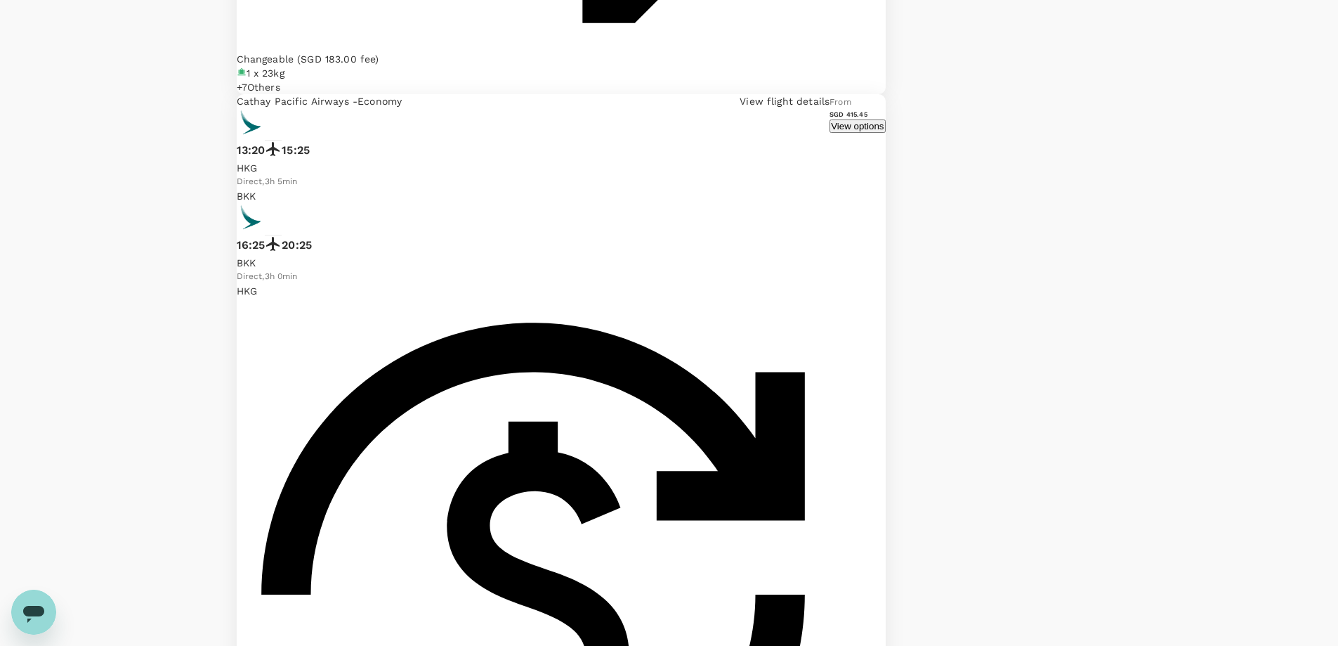
scroll to position [3443, 0]
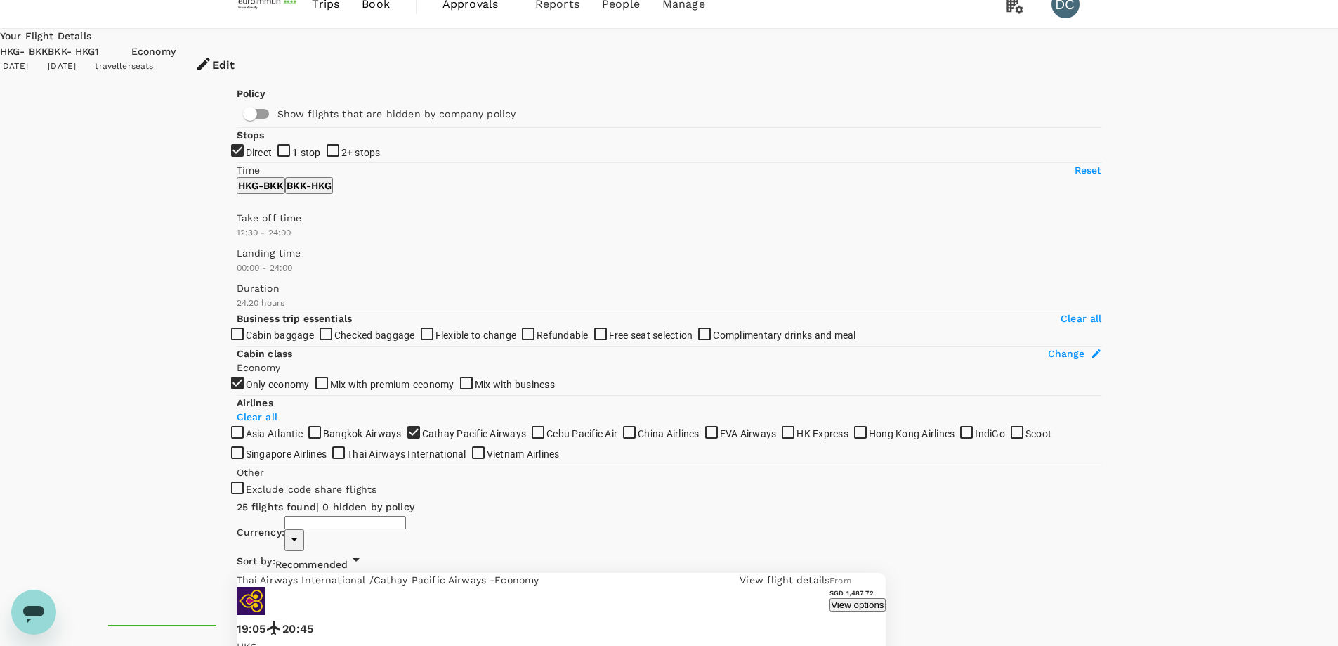
scroll to position [0, 0]
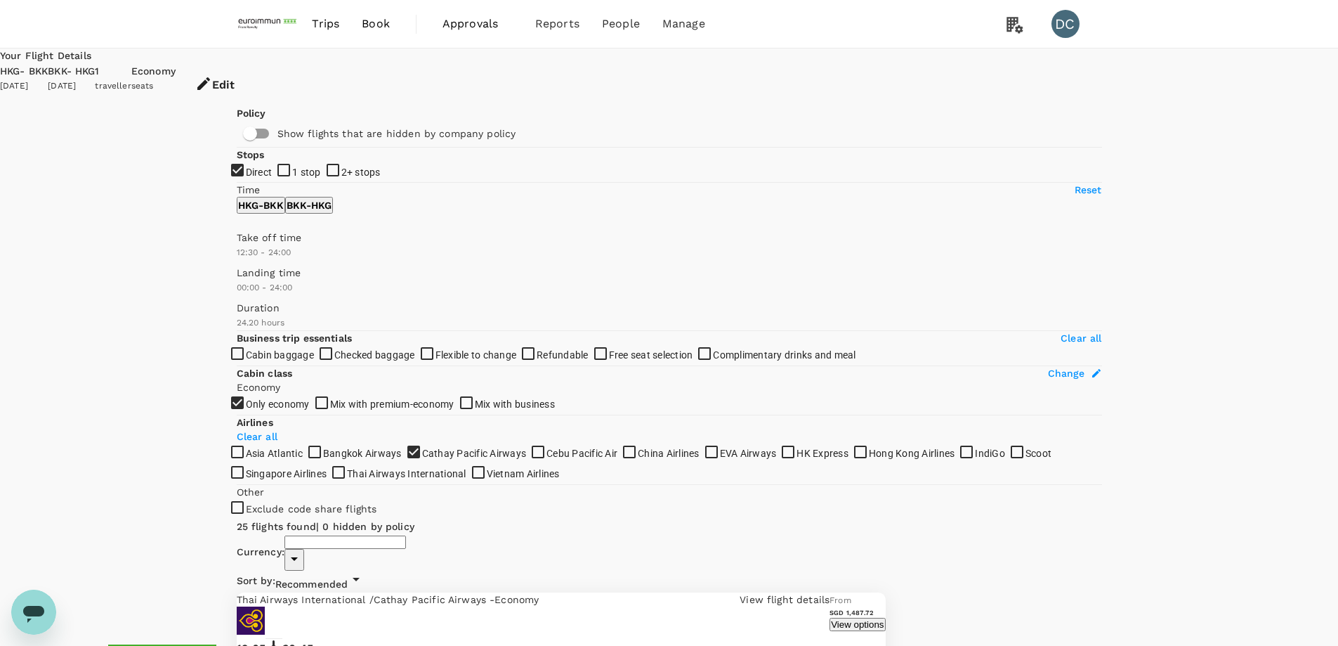
type input "SGD"
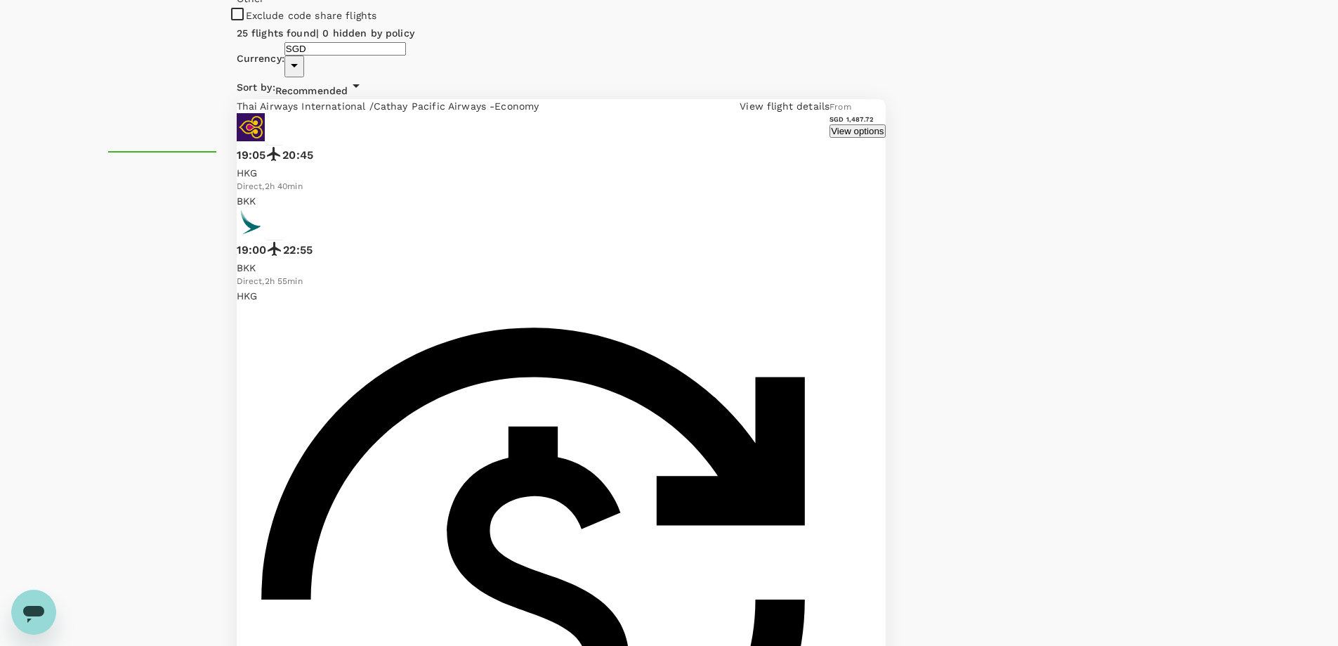
scroll to position [703, 0]
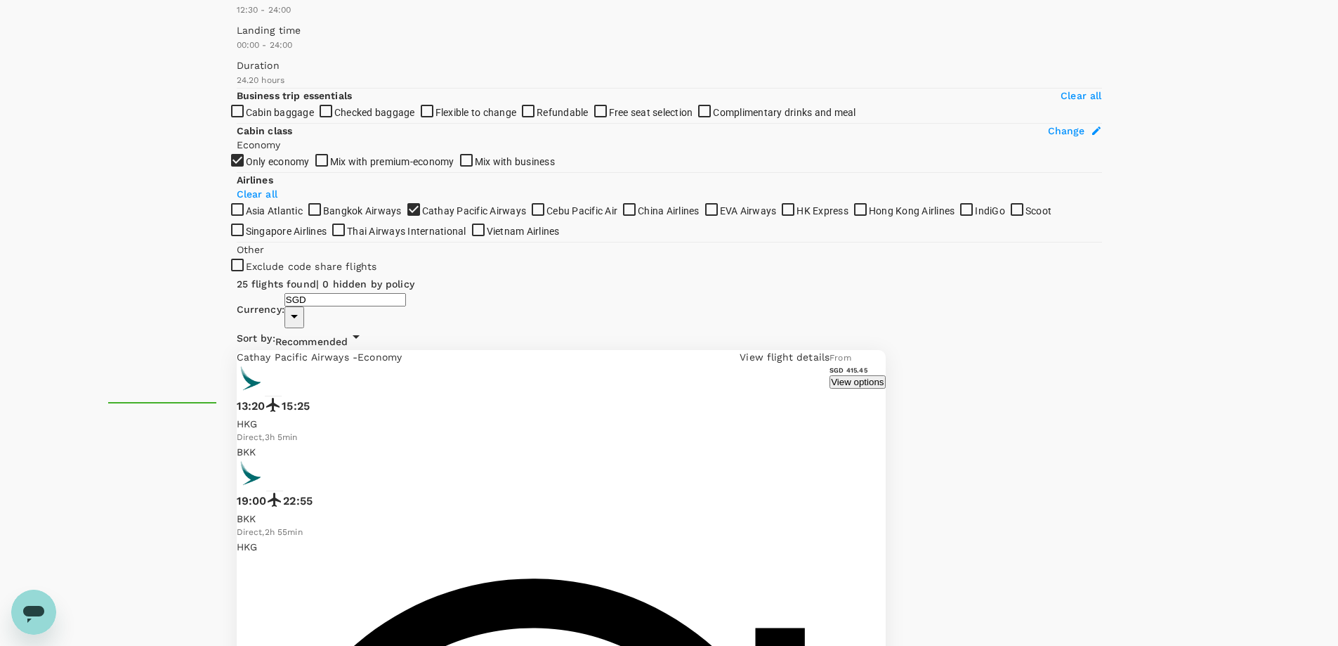
scroll to position [281, 0]
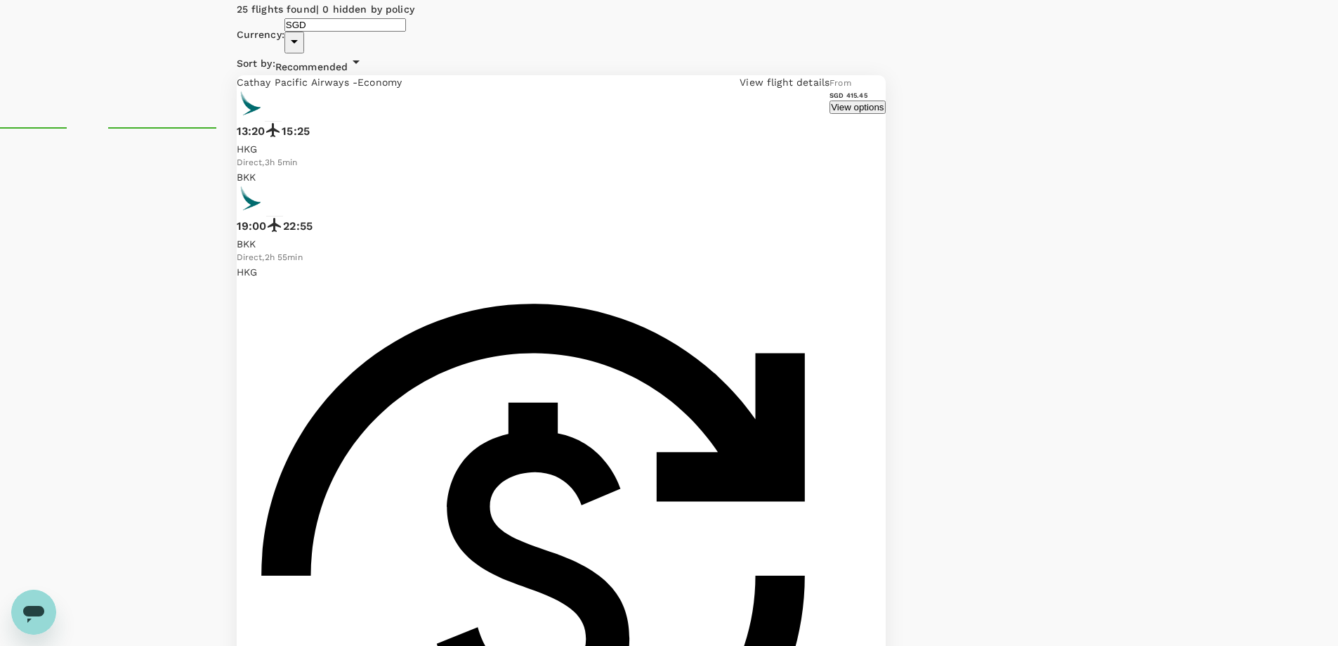
scroll to position [523, 0]
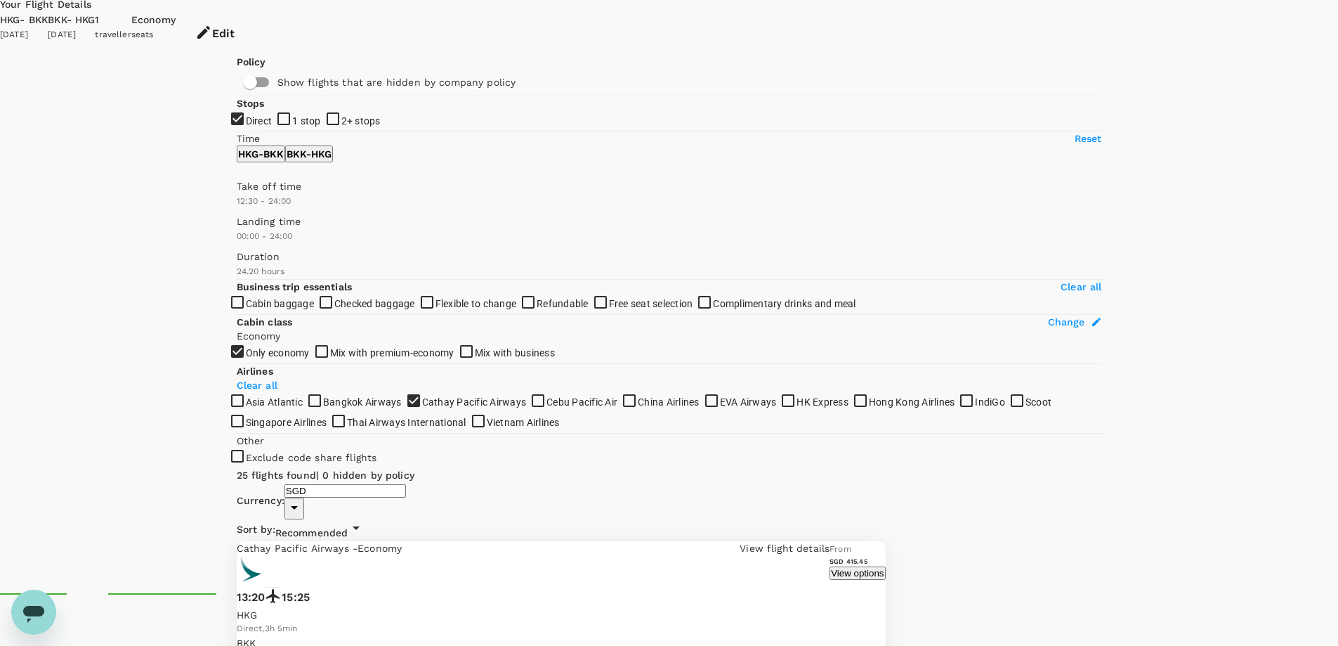
scroll to position [0, 0]
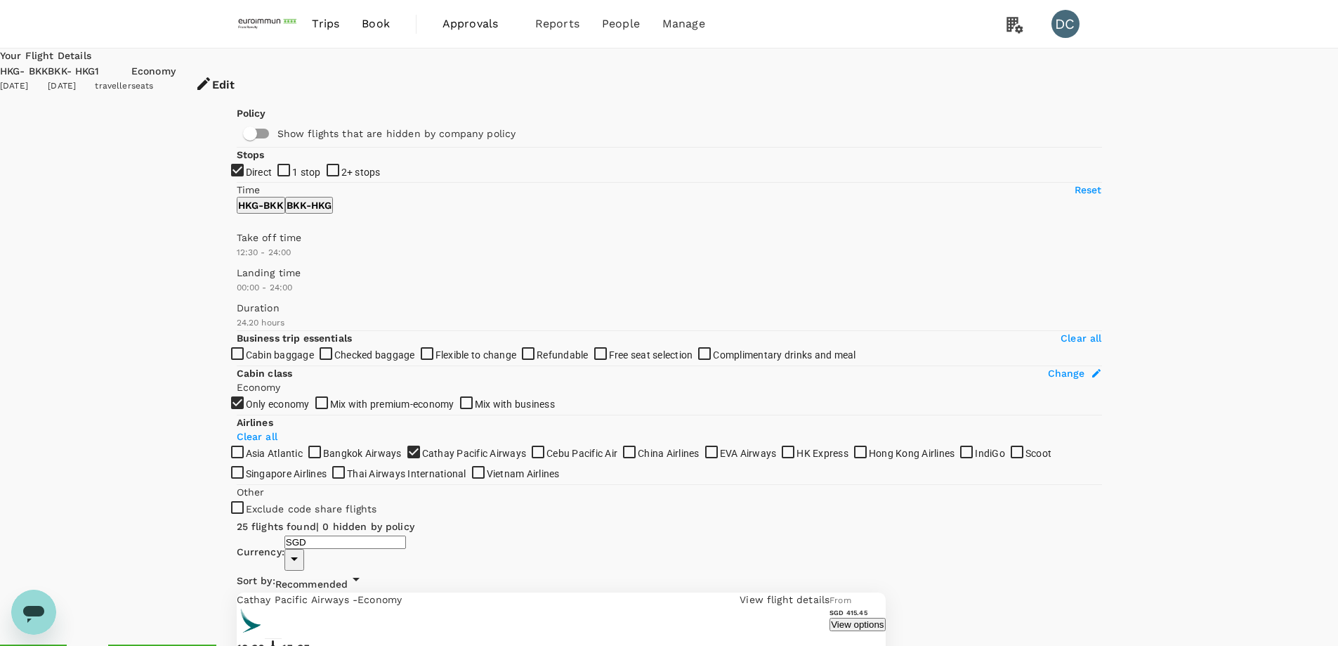
click at [322, 25] on span "Trips" at bounding box center [325, 23] width 27 height 17
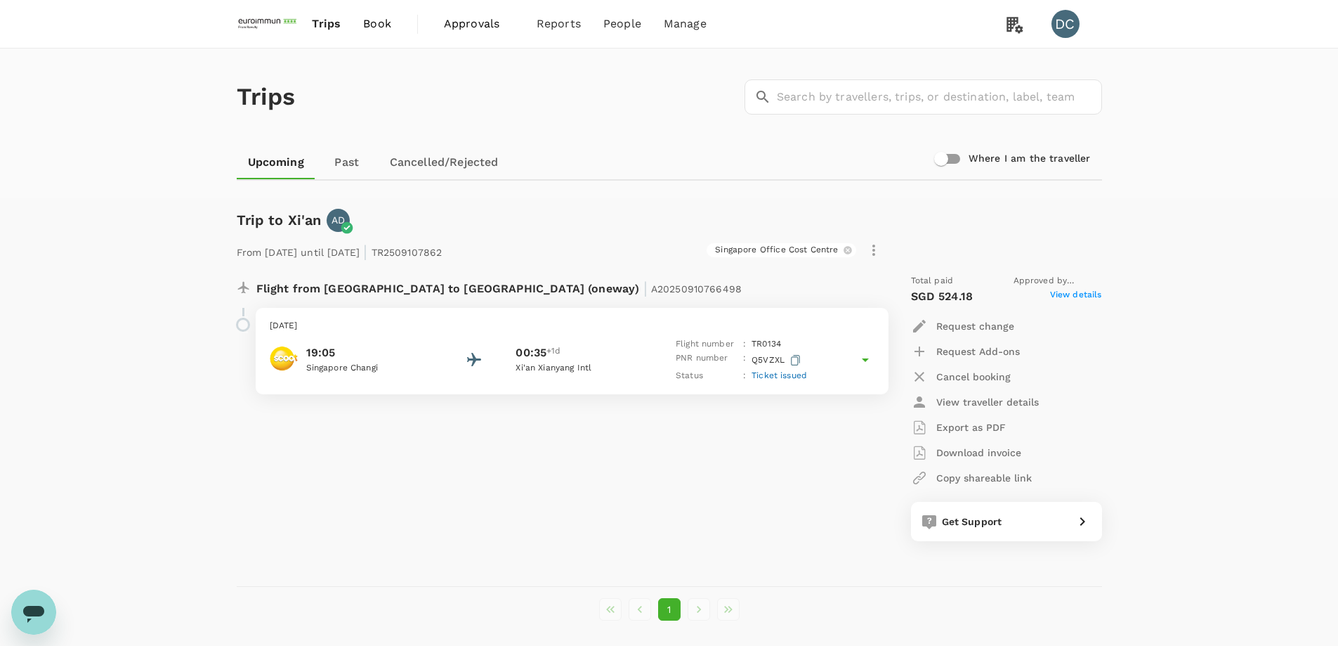
click at [118, 198] on div "Trips ​ ​ Upcoming Past Cancelled/Rejected Where I am the traveller Trip to [GE…" at bounding box center [669, 356] width 1338 height 617
click at [366, 26] on span "Book" at bounding box center [377, 23] width 28 height 17
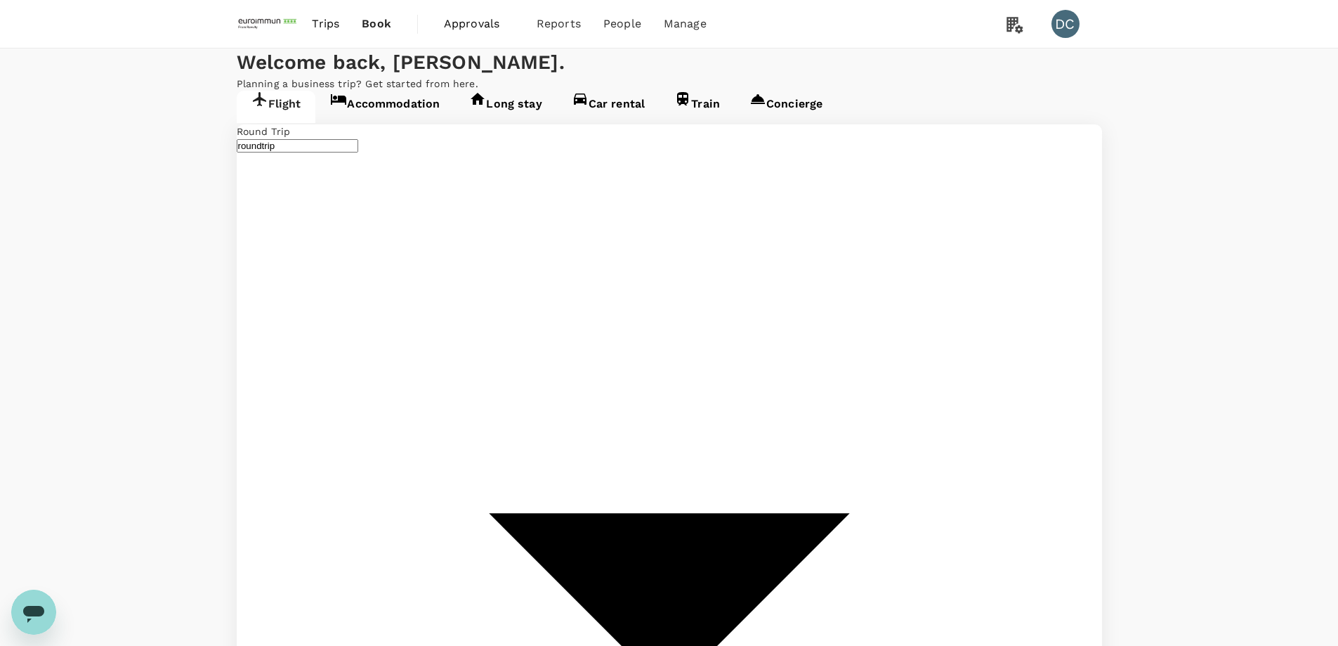
type input "Hong Kong Intl (HKG)"
type input "Suvarnabhumi Intl (BKK)"
type input "Hong Kong Intl (HKG)"
type input "Suvarnabhumi Intl (BKK)"
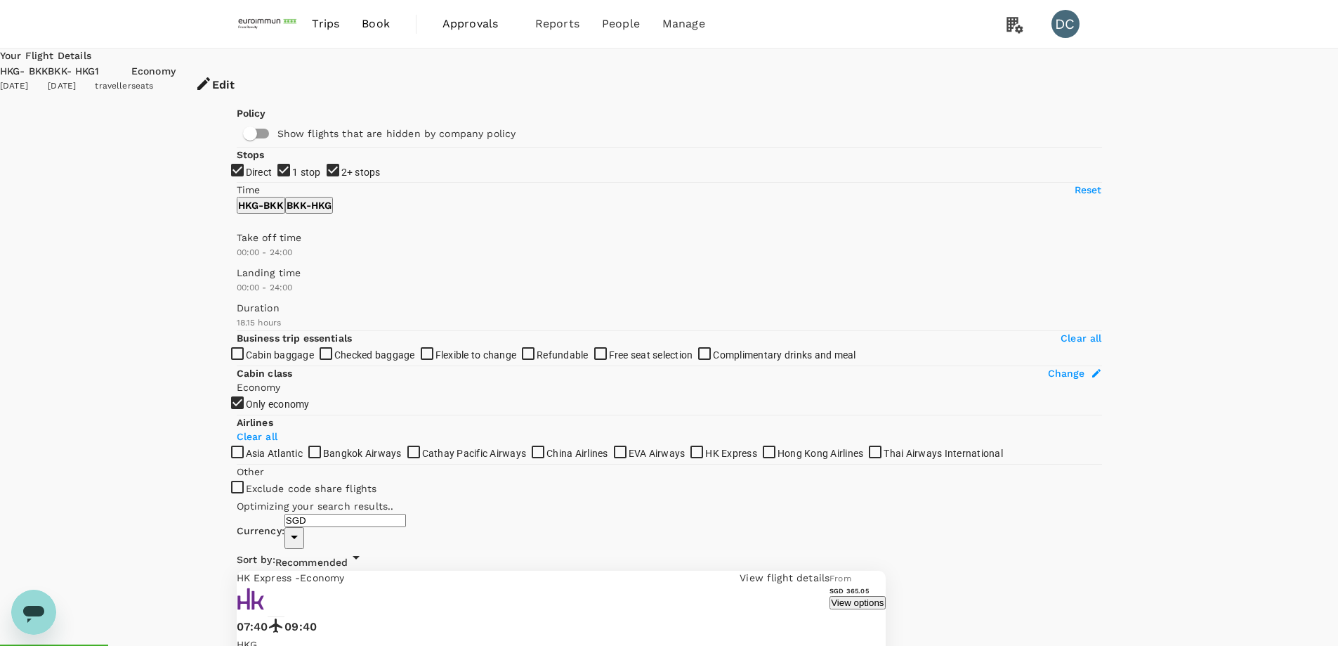
type input "1715"
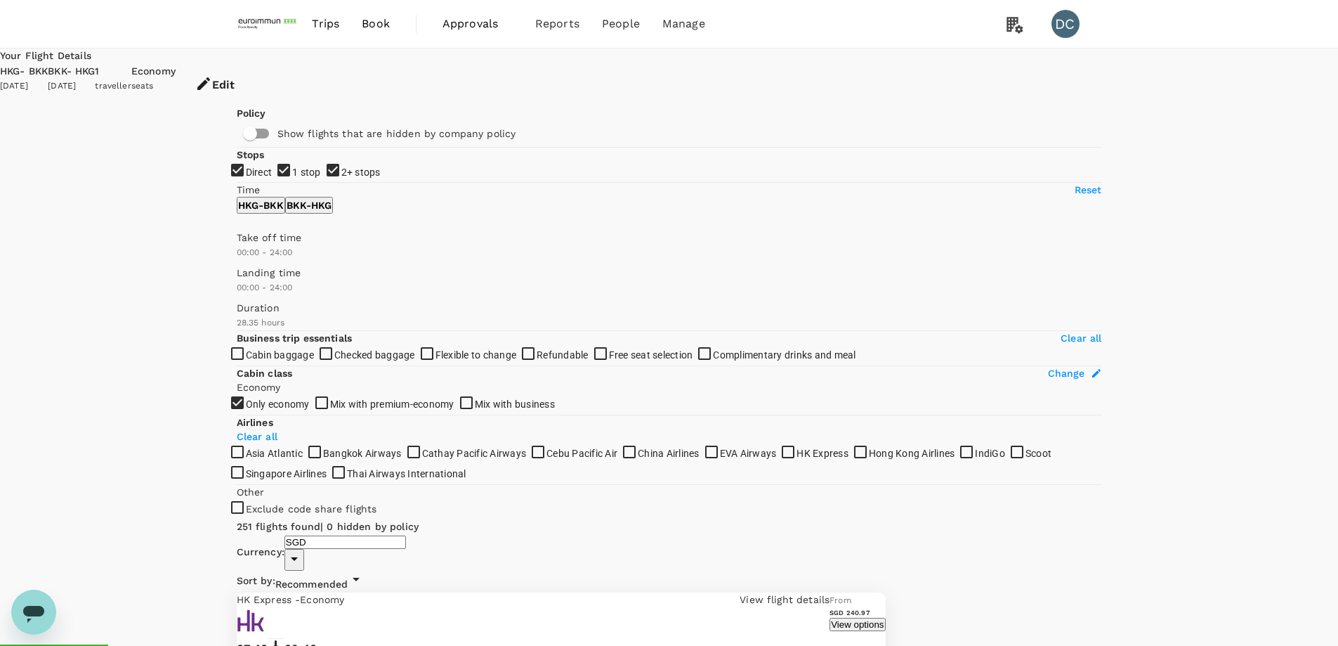
click at [242, 252] on input "1 stop" at bounding box center [669, 323] width 1338 height 646
checkbox input "false"
click at [239, 281] on input "2+ stops" at bounding box center [669, 323] width 1338 height 646
checkbox input "false"
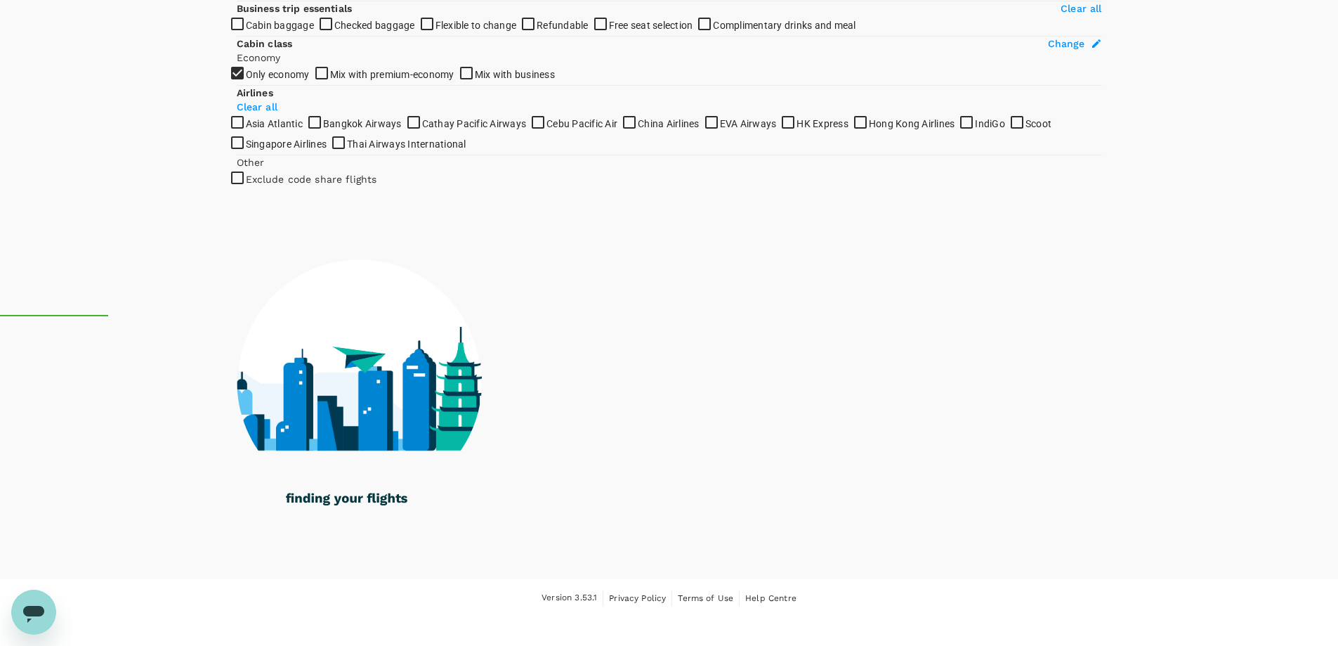
scroll to position [780, 0]
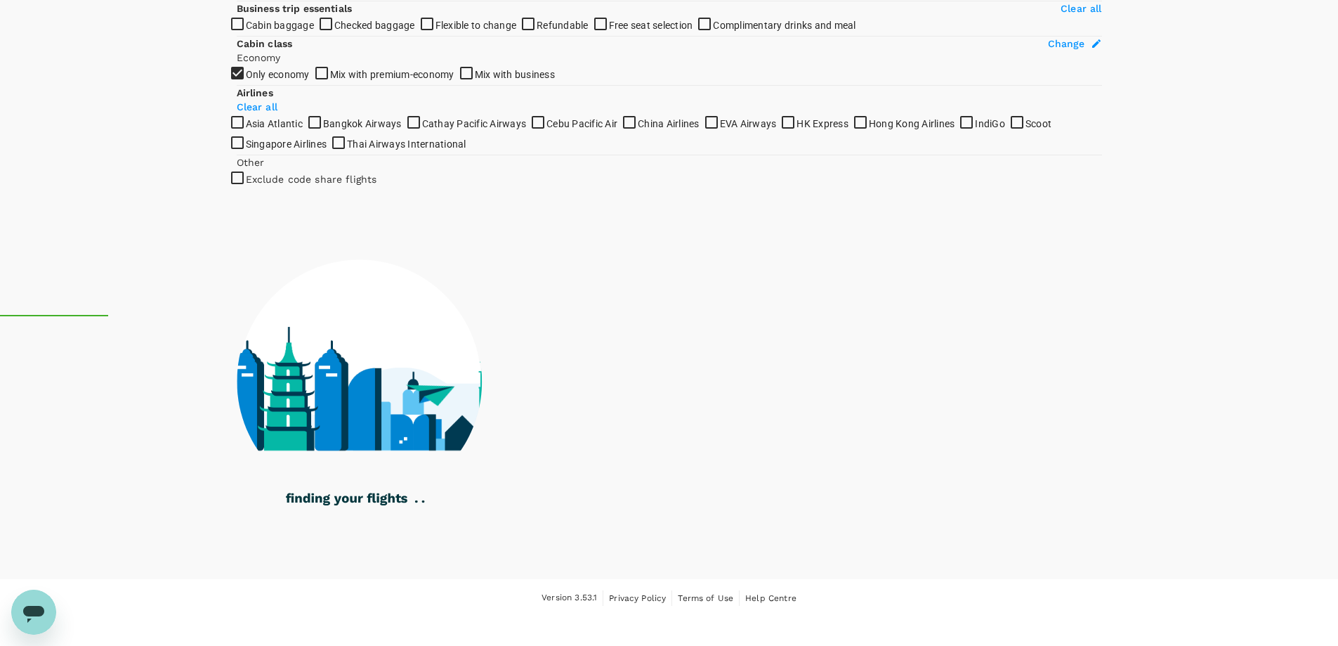
checkbox input "true"
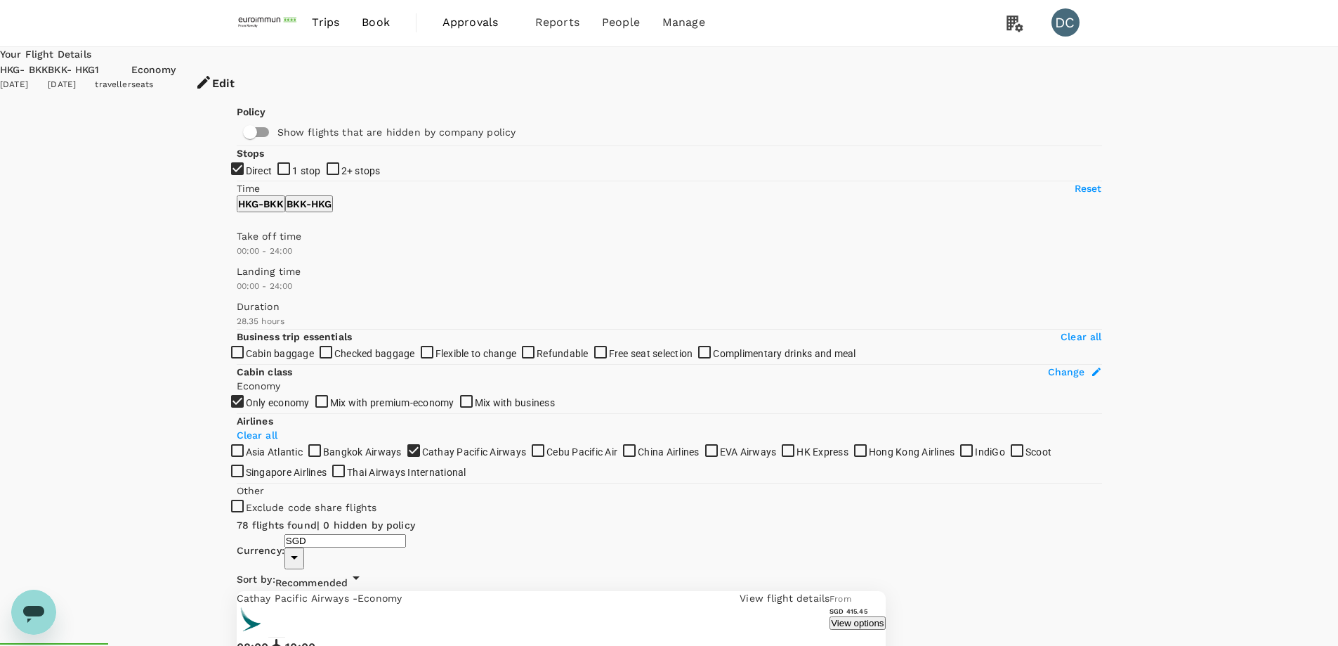
scroll to position [0, 0]
click at [598, 71] on span "Users" at bounding box center [590, 77] width 27 height 14
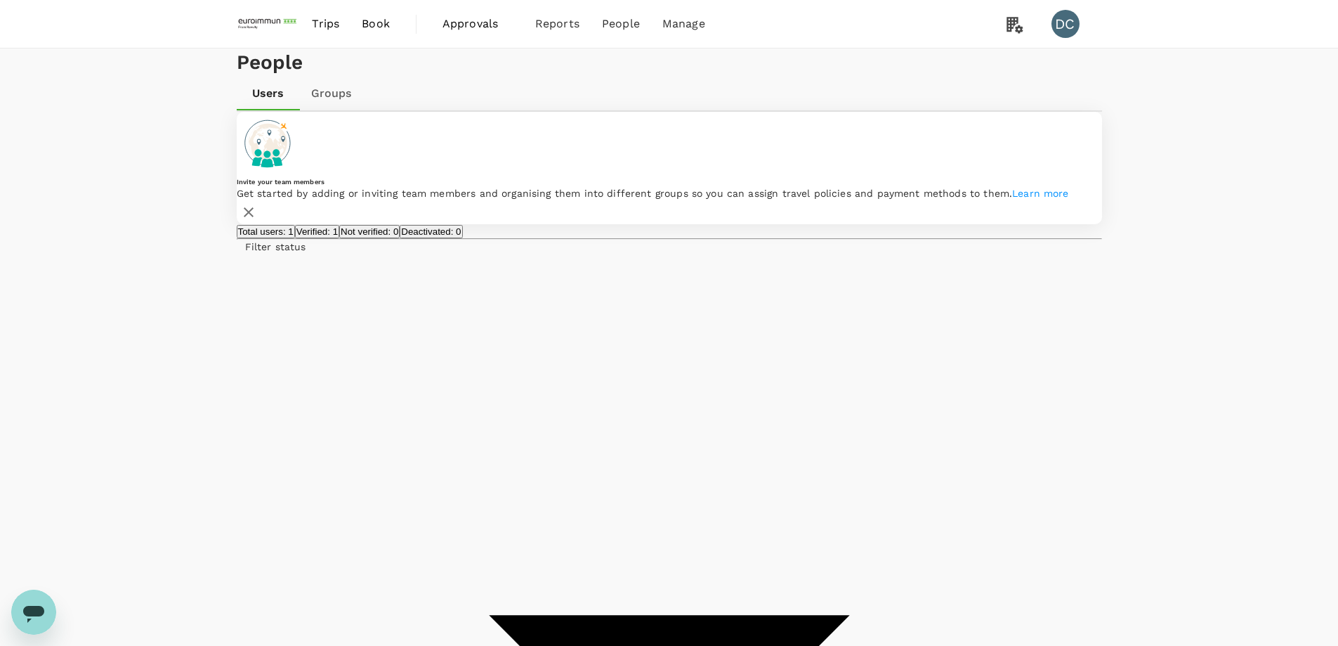
type input "[PERSON_NAME]"
click at [1103, 386] on span "Send invitation email" at bounding box center [1136, 382] width 117 height 17
type input "[PERSON_NAME]"
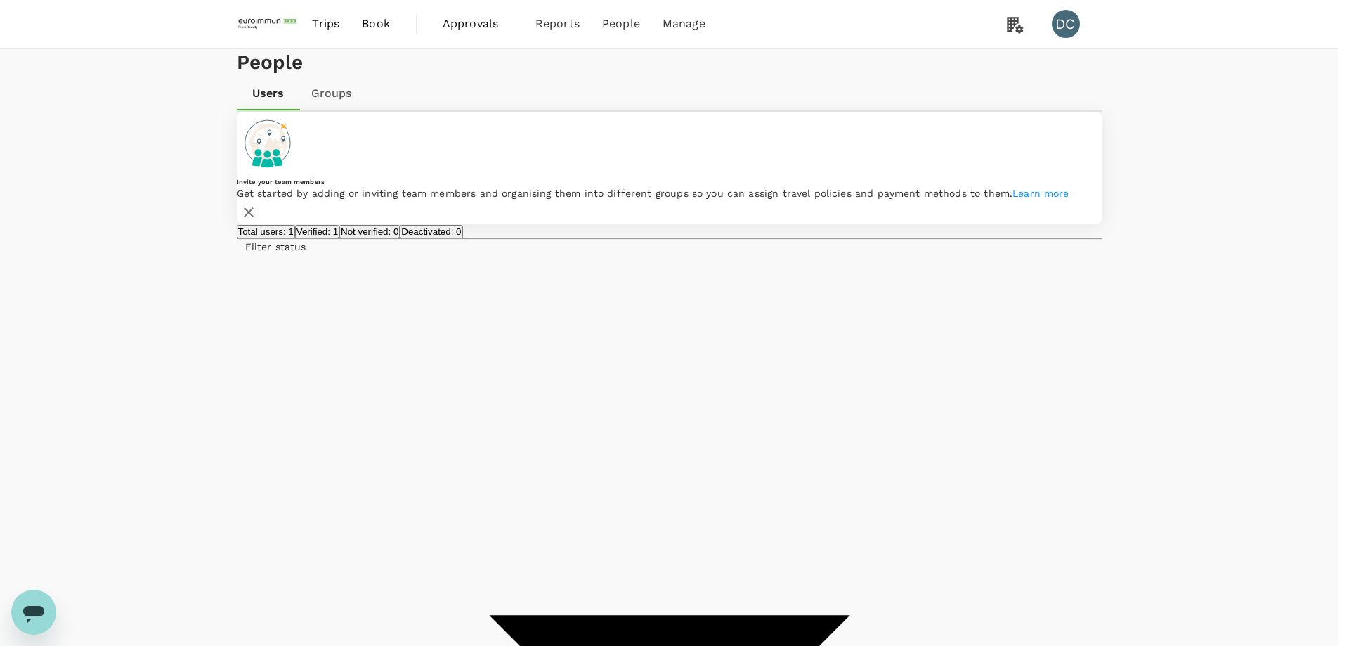
click at [1098, 385] on span "Send invitation email" at bounding box center [1136, 382] width 117 height 17
type input "[PERSON_NAME]"
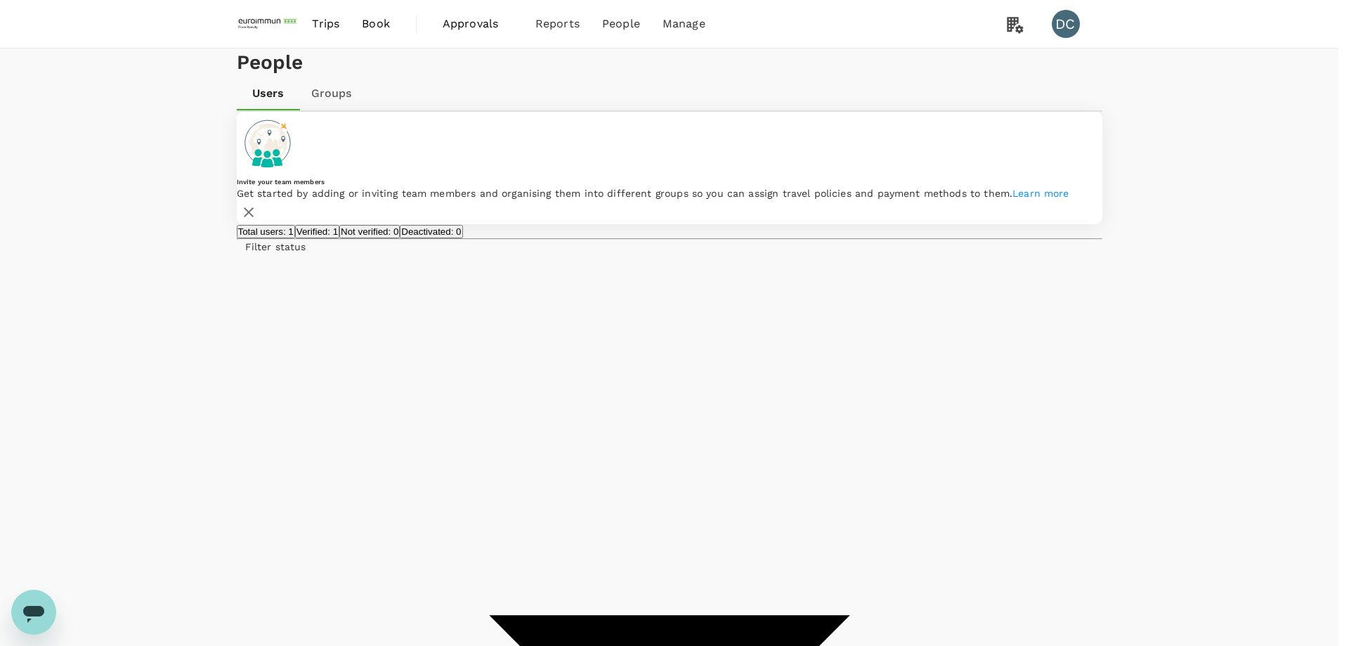
click at [339, 238] on button "Verified: 1" at bounding box center [317, 231] width 44 height 13
click at [334, 110] on link "Groups" at bounding box center [331, 94] width 63 height 34
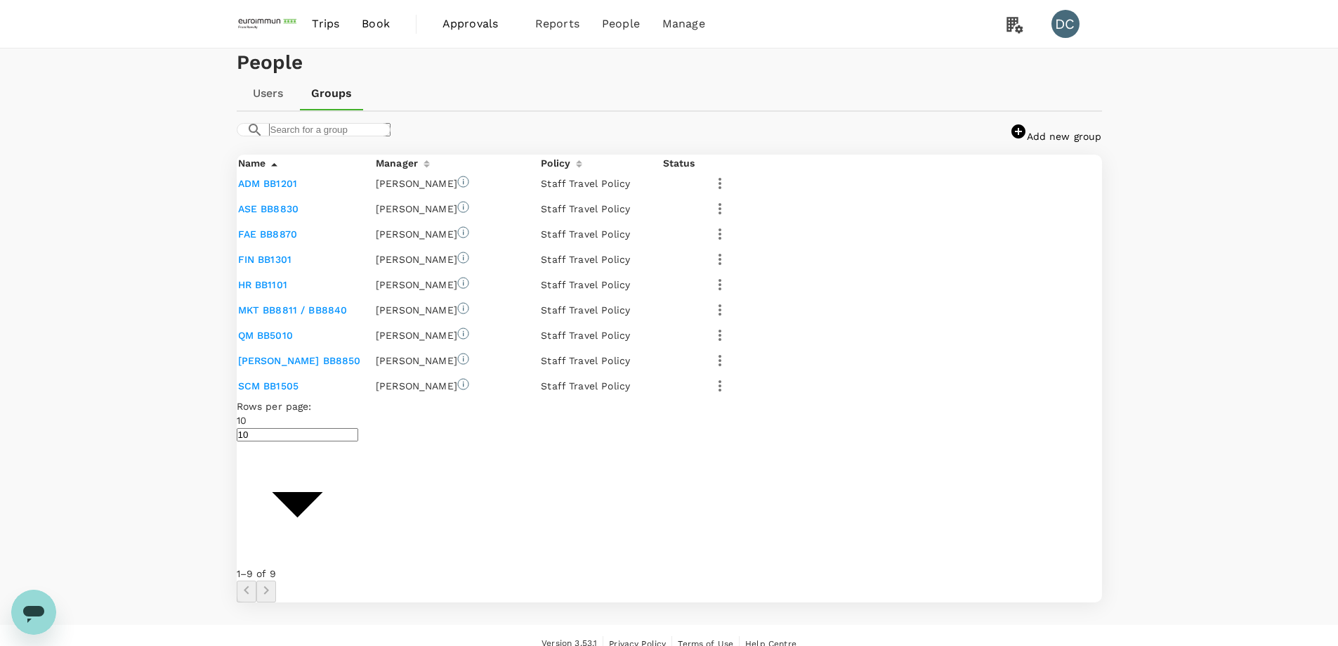
click at [268, 110] on link "Users" at bounding box center [268, 94] width 63 height 34
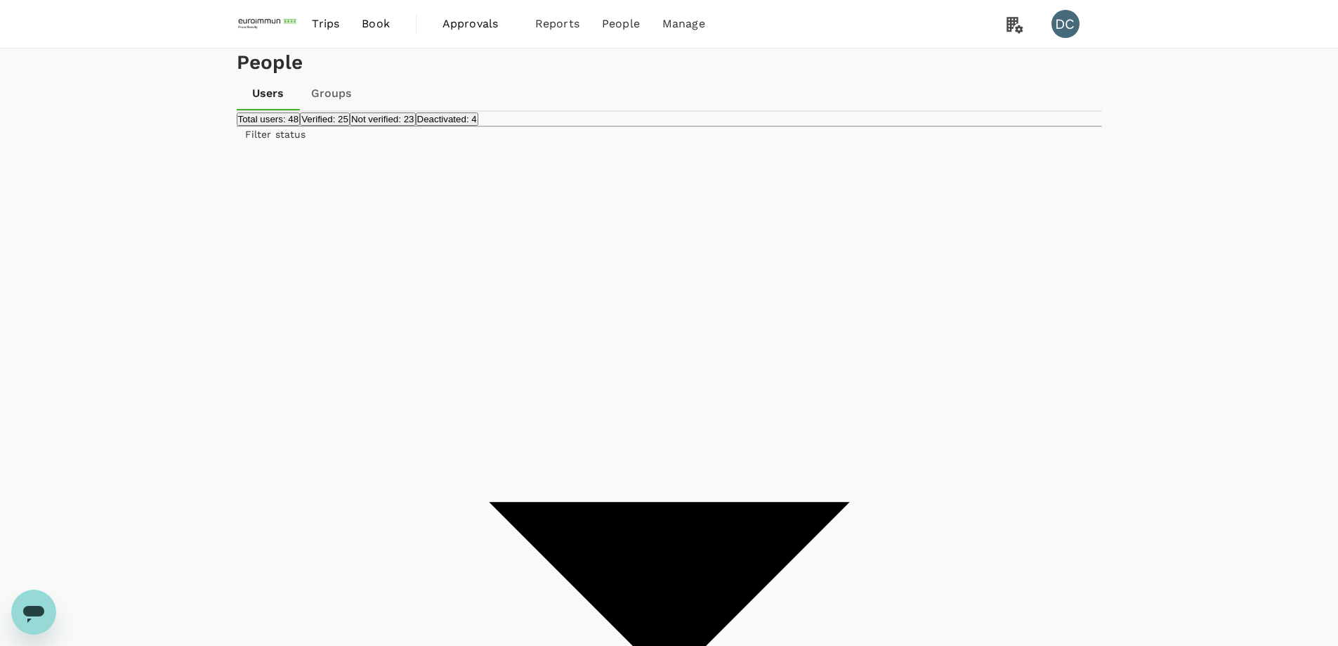
click at [1092, 299] on span "Send invitation email" at bounding box center [1136, 294] width 117 height 17
click at [503, 253] on input "checkbox" at bounding box center [674, 323] width 1349 height 646
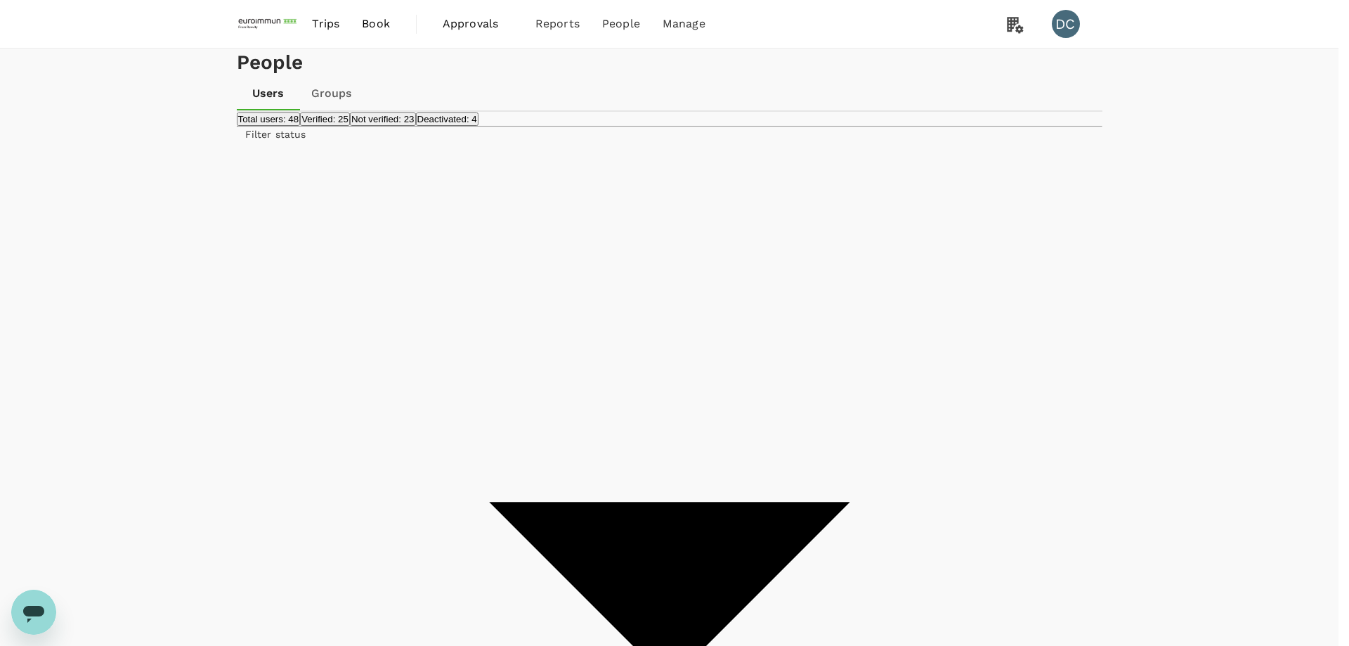
checkbox input "true"
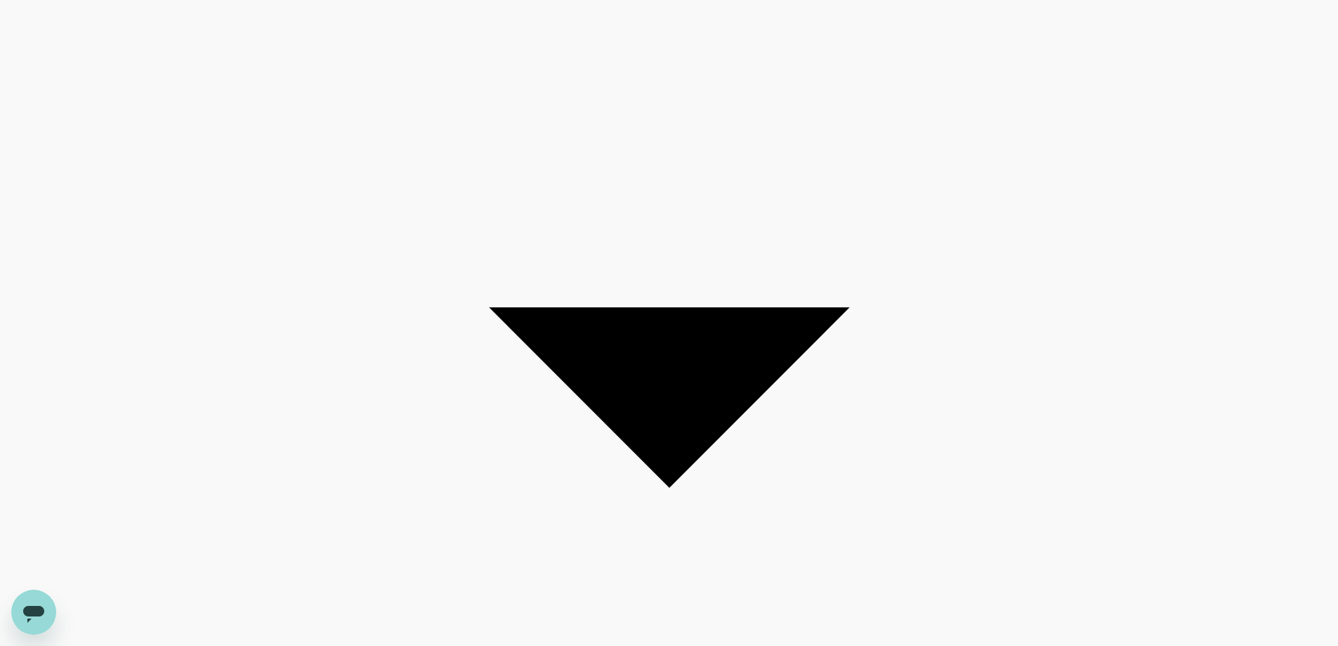
scroll to position [170, 0]
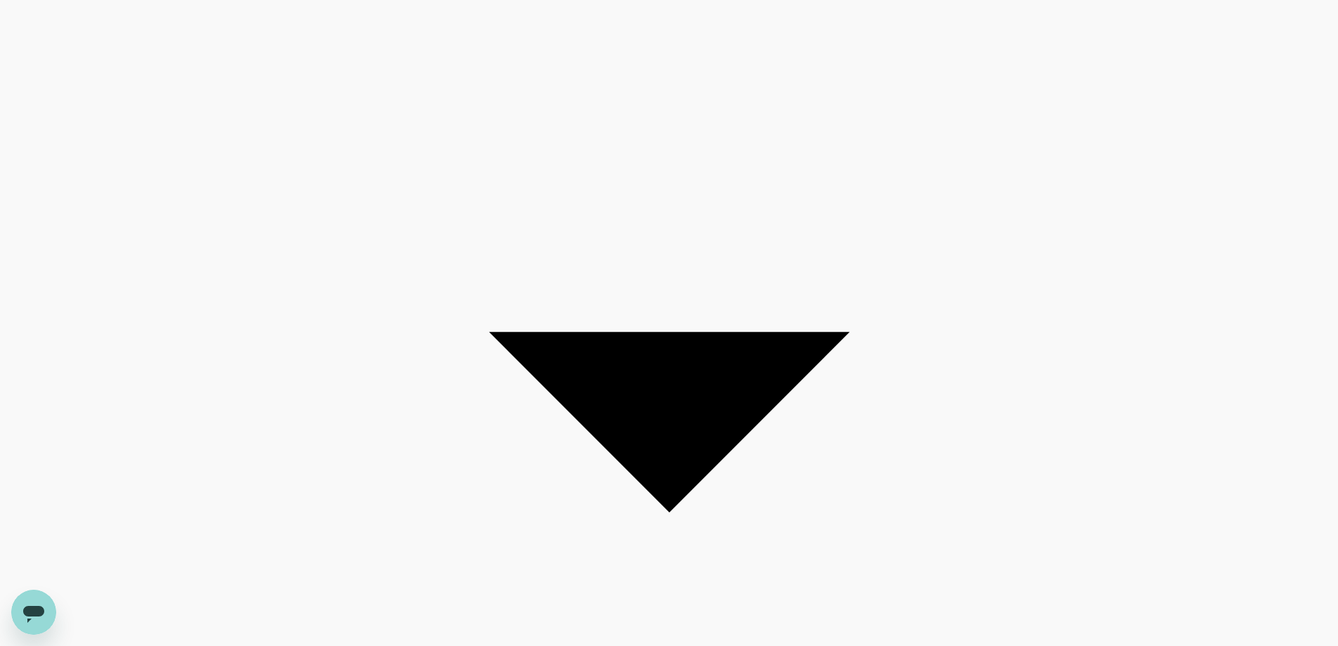
click at [1098, 122] on span "Send invitation email" at bounding box center [1136, 124] width 117 height 17
type input "[PERSON_NAME]"
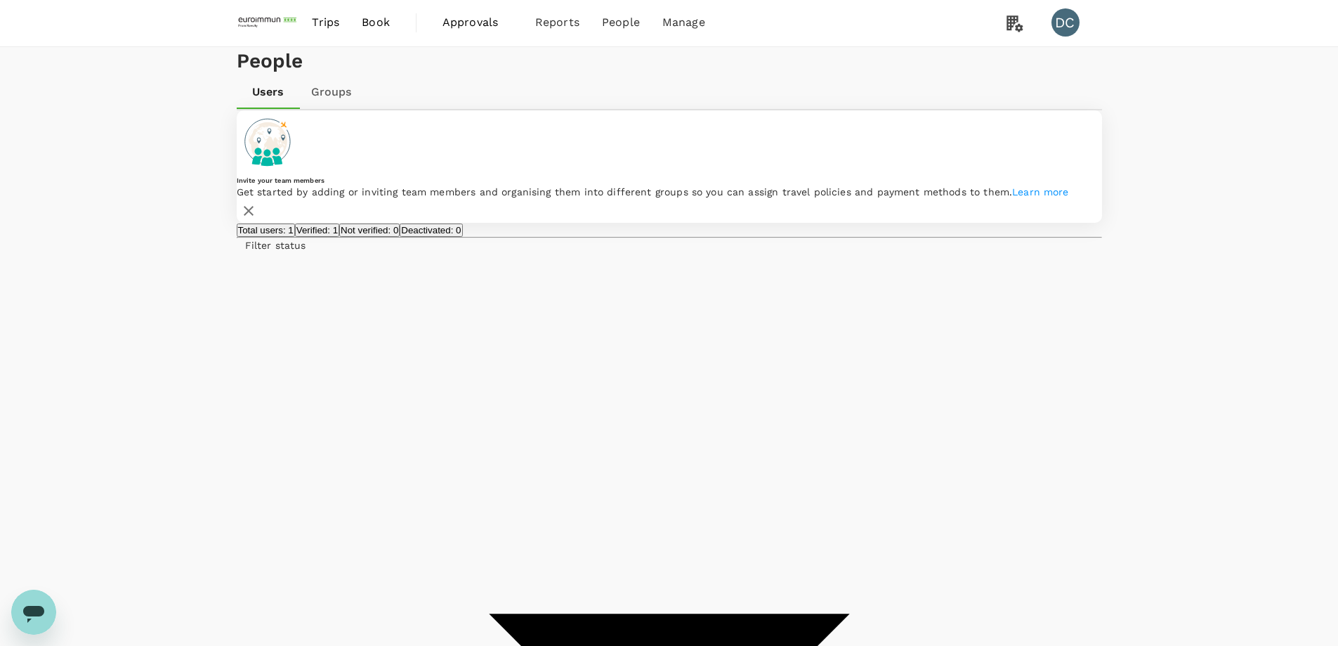
type input "[PERSON_NAME]"
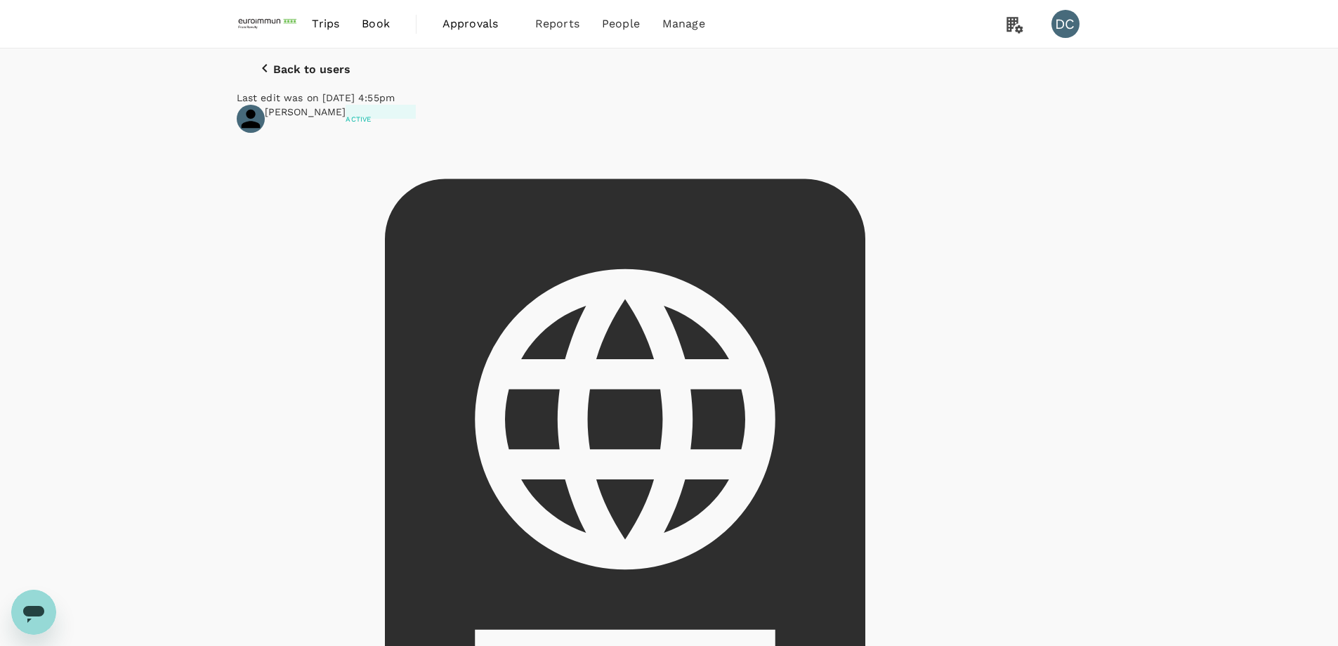
click at [1077, 181] on div "[PERSON_NAME] Active [PERSON_NAME][EMAIL_ADDRESS][PERSON_NAME][DOMAIN_NAME] | +…" at bounding box center [670, 527] width 866 height 845
click at [256, 77] on icon "button" at bounding box center [264, 68] width 17 height 17
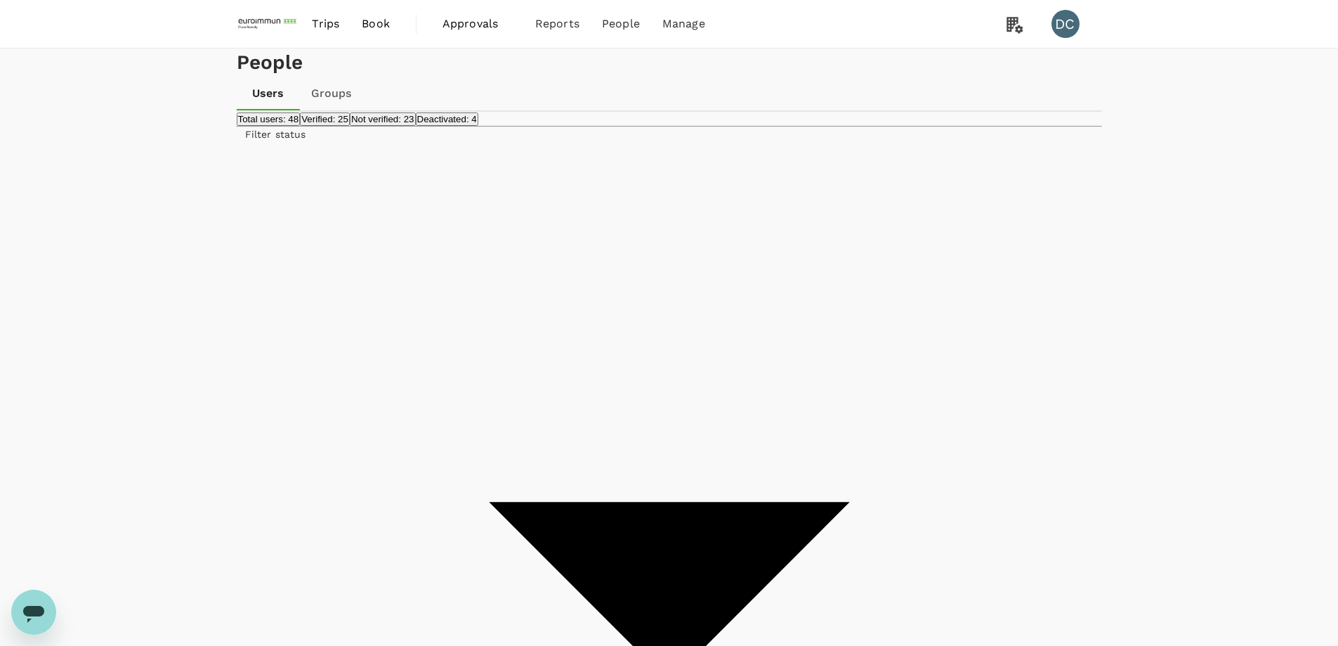
click at [1093, 303] on span "Send invitation email" at bounding box center [1136, 294] width 117 height 17
type input "[PERSON_NAME]"
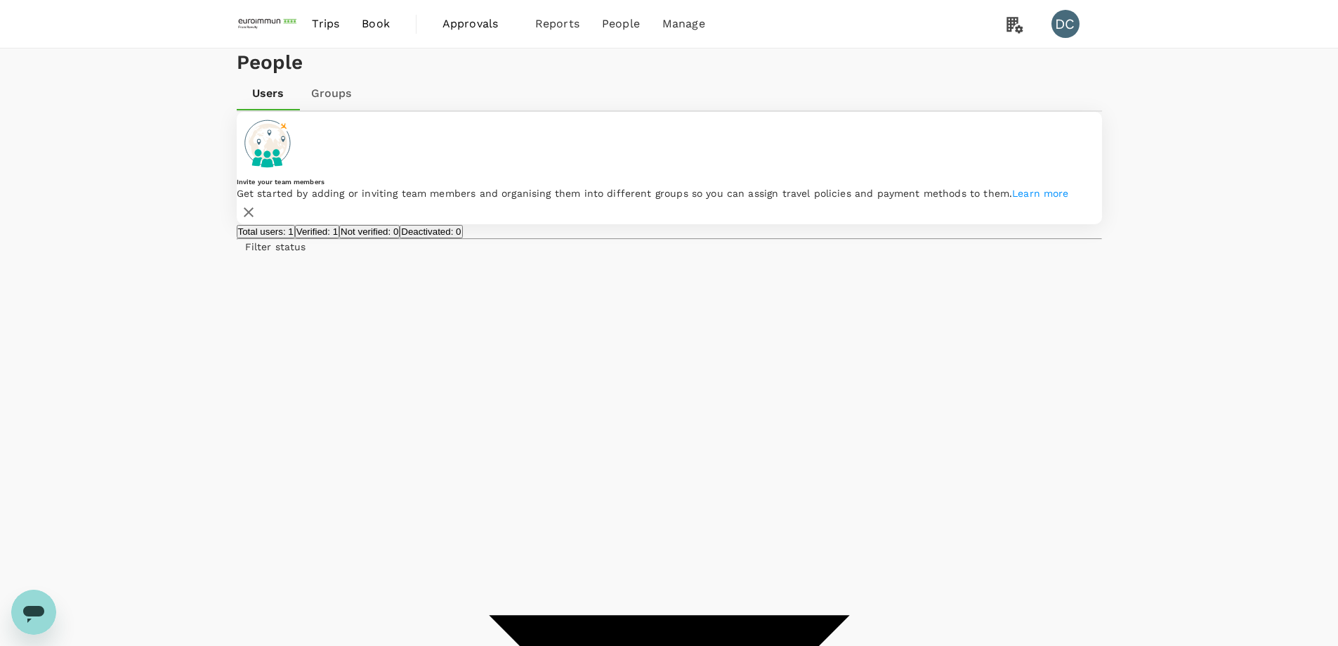
type input "[PERSON_NAME]"
drag, startPoint x: 325, startPoint y: 457, endPoint x: 243, endPoint y: 462, distance: 81.6
copy link "[PERSON_NAME]"
